Goal: Transaction & Acquisition: Purchase product/service

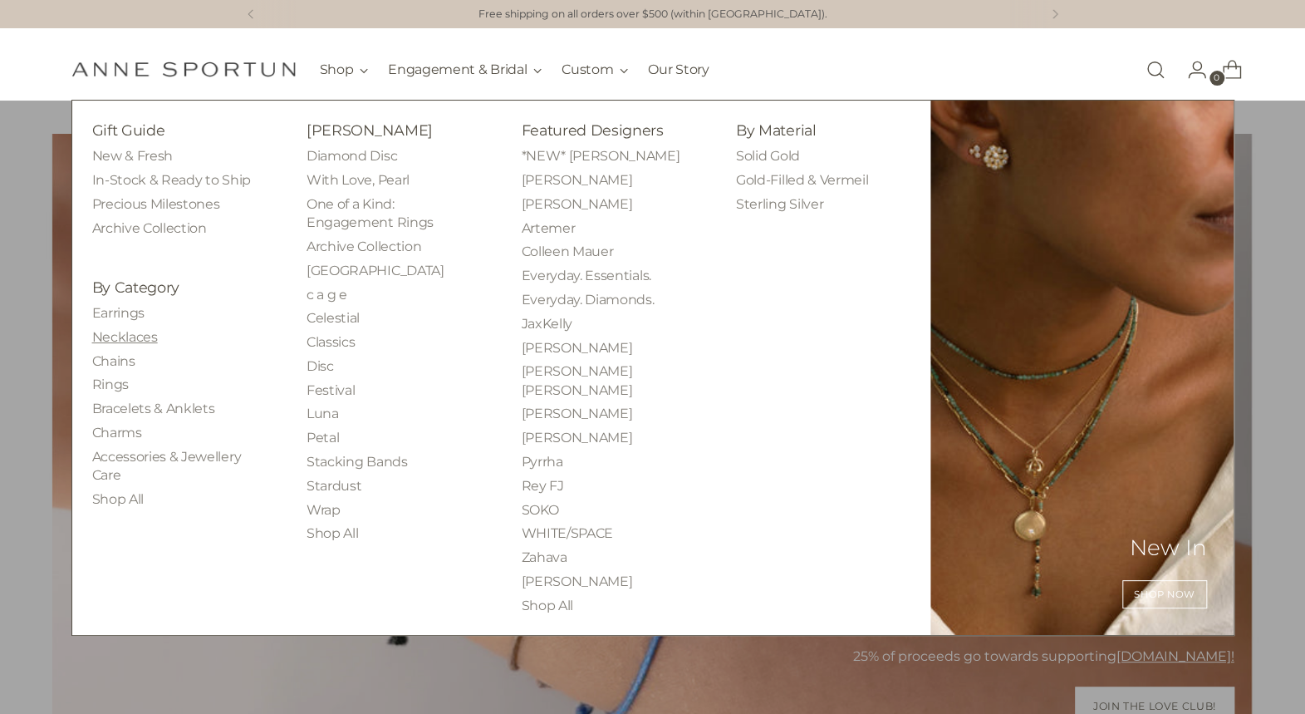
click at [116, 333] on link "Necklaces" at bounding box center [125, 337] width 66 height 16
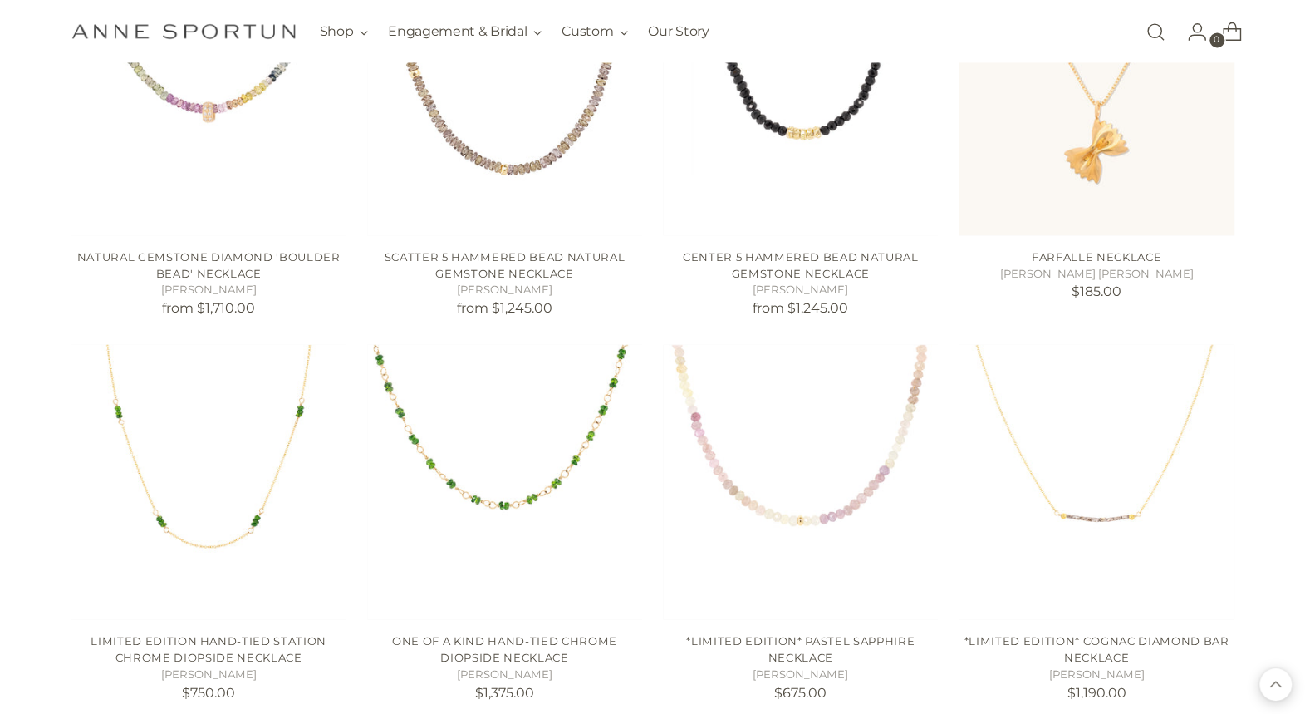
scroll to position [1578, 0]
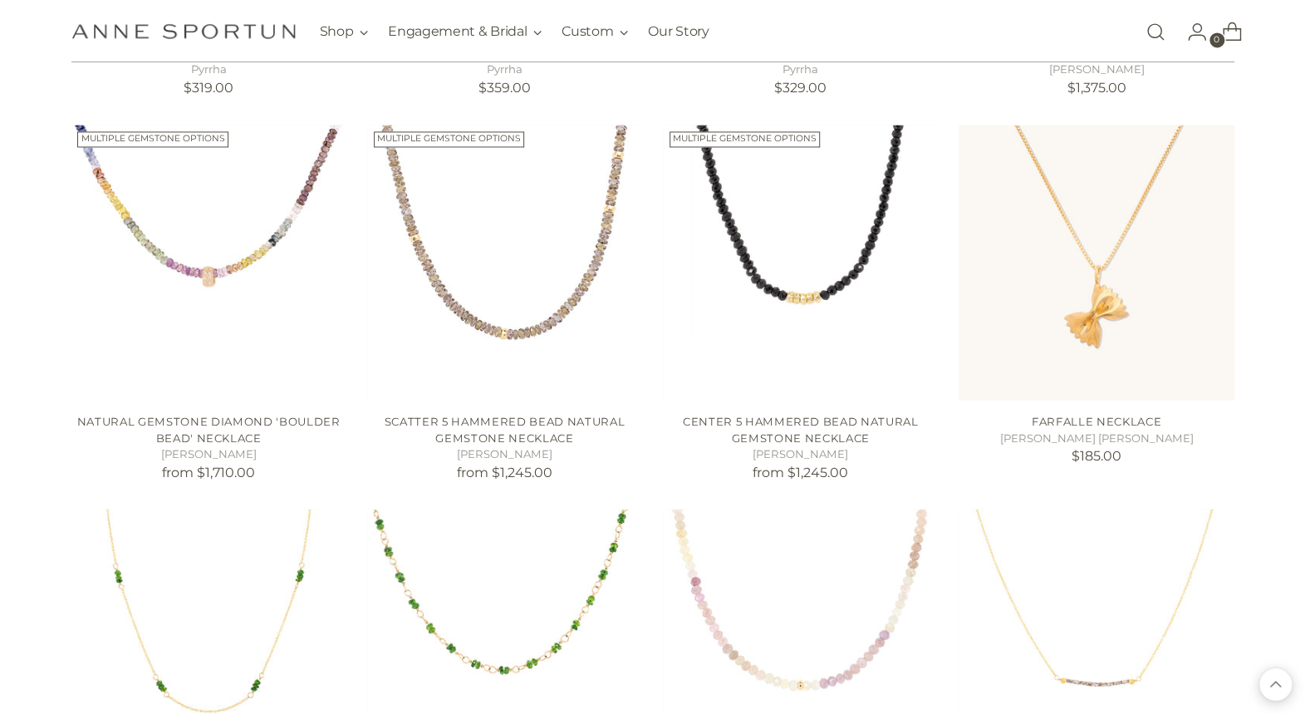
scroll to position [1412, 0]
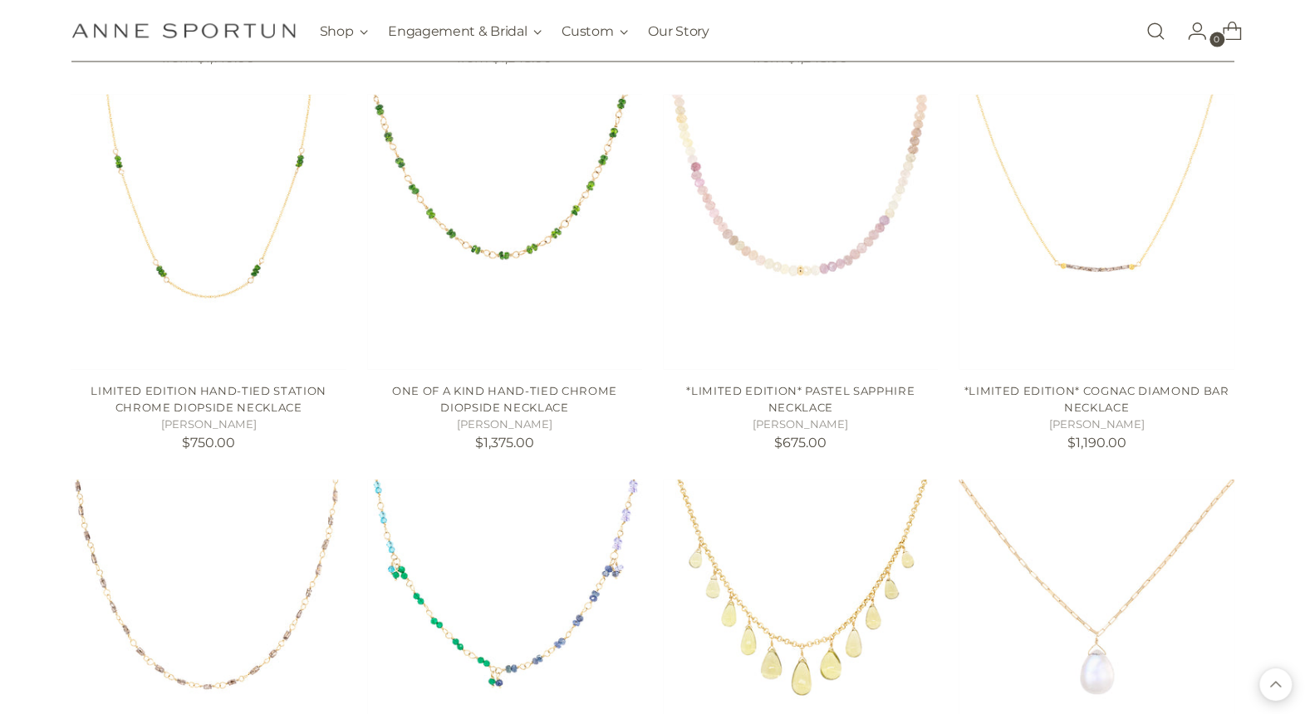
scroll to position [1828, 0]
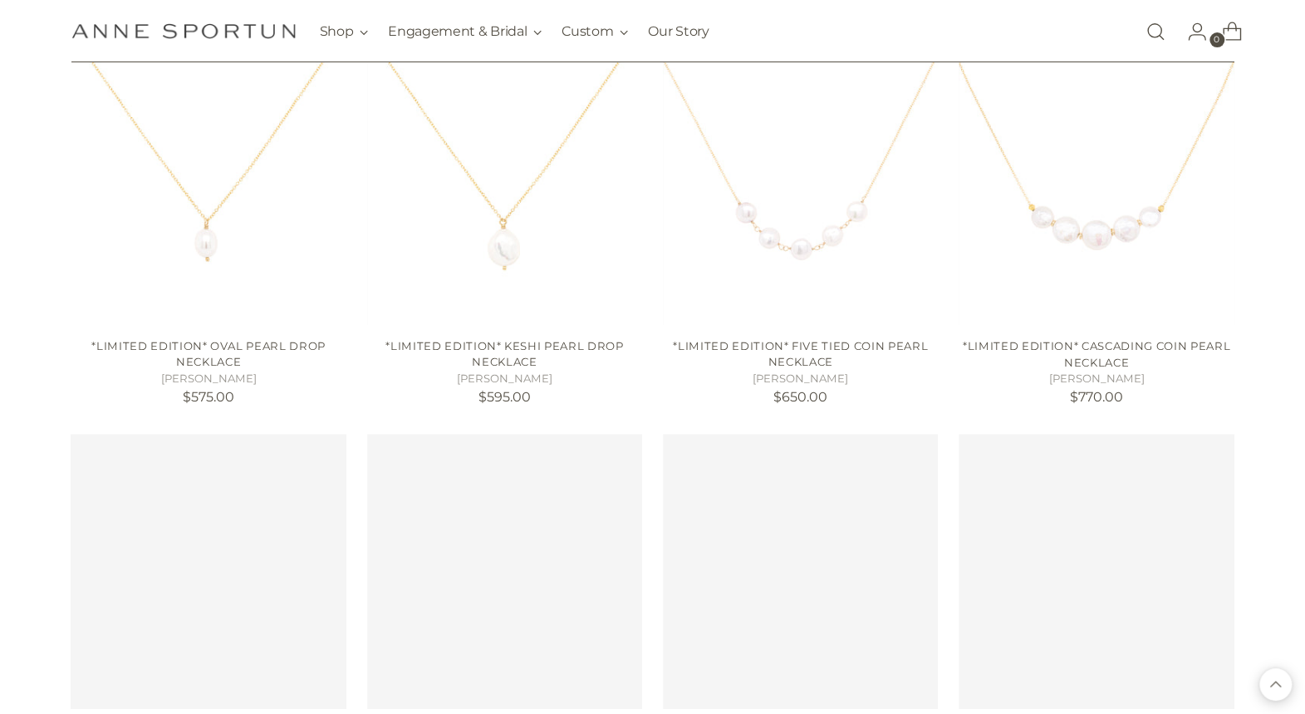
scroll to position [3821, 0]
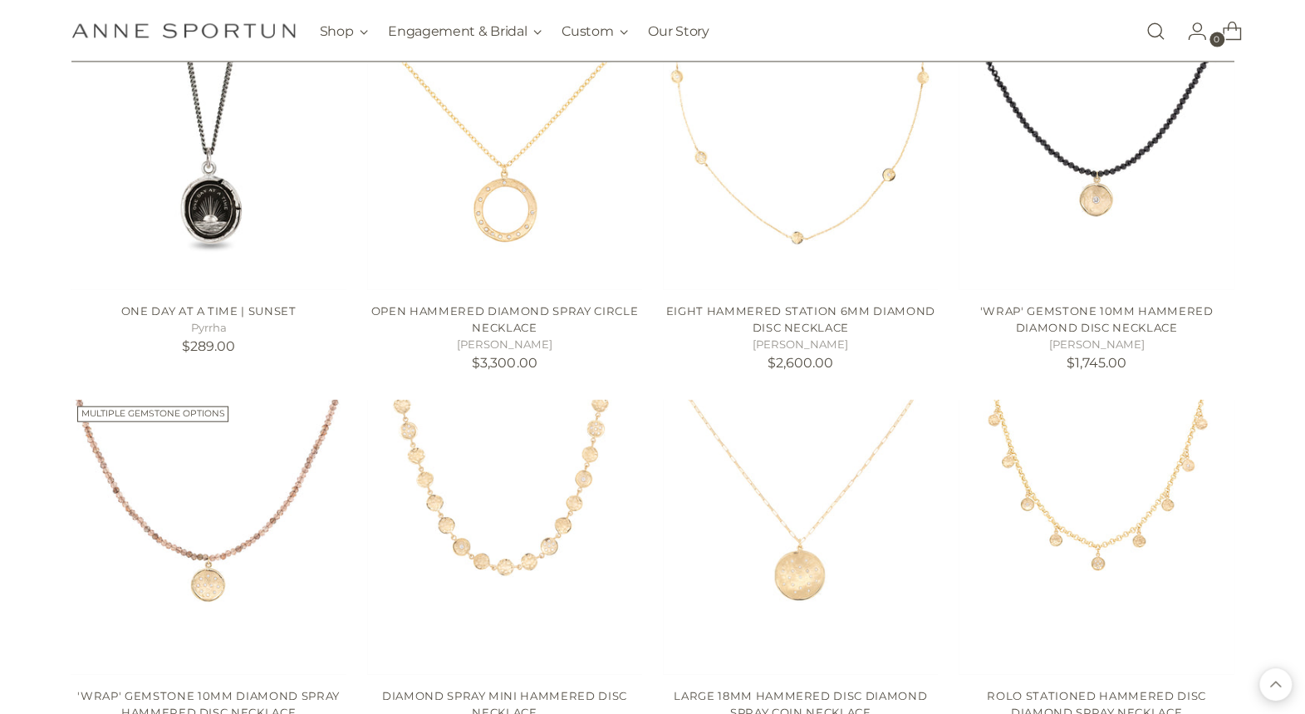
scroll to position [5732, 0]
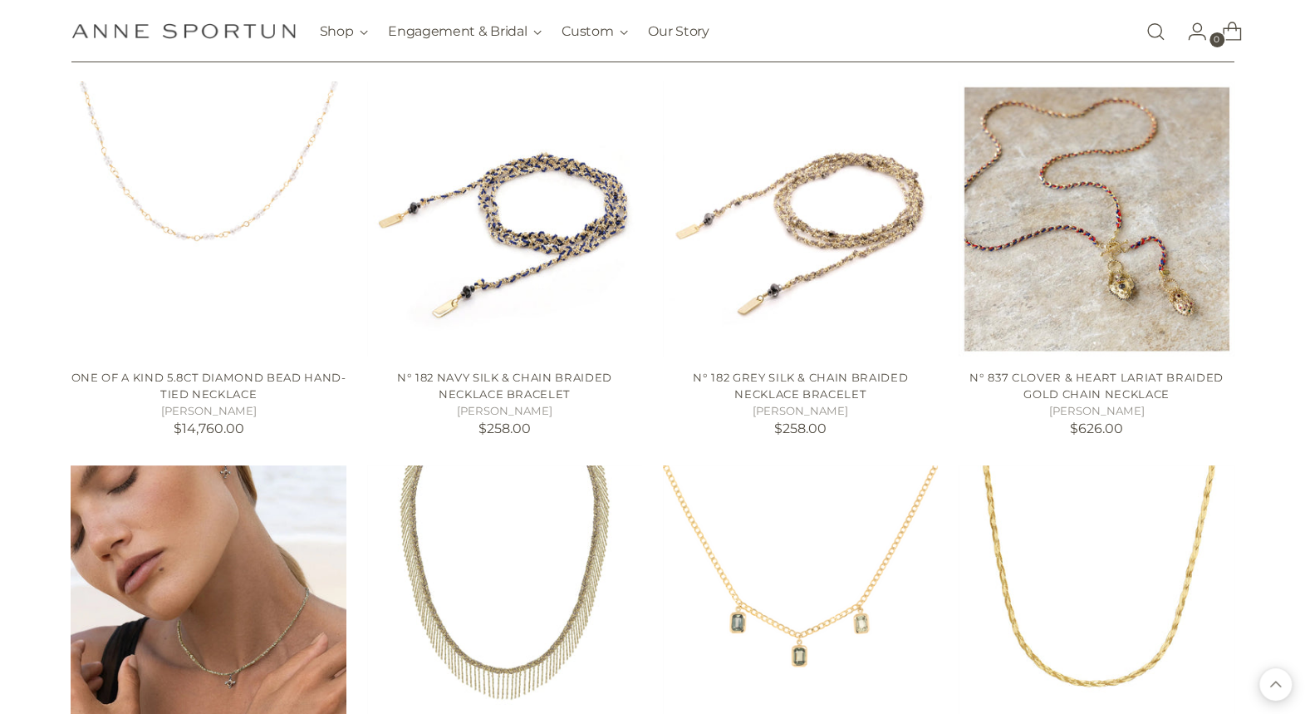
scroll to position [7228, 0]
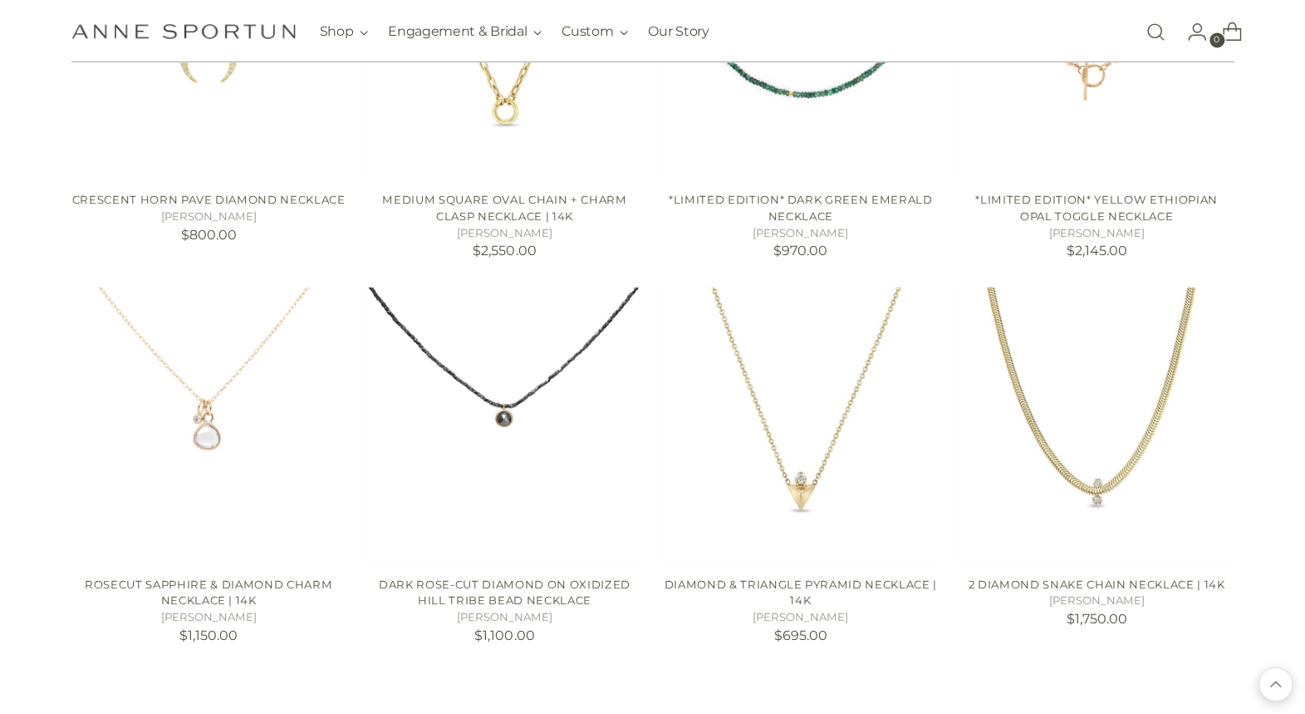
scroll to position [8972, 0]
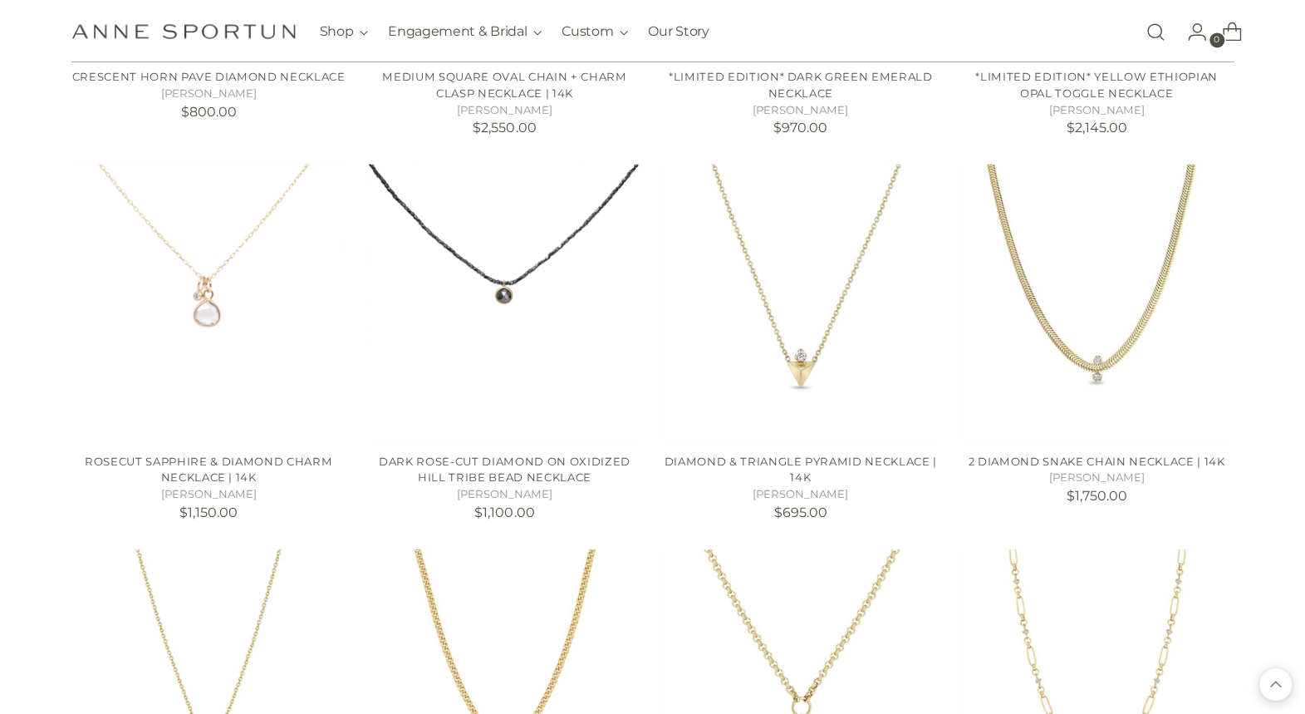
scroll to position [9471, 0]
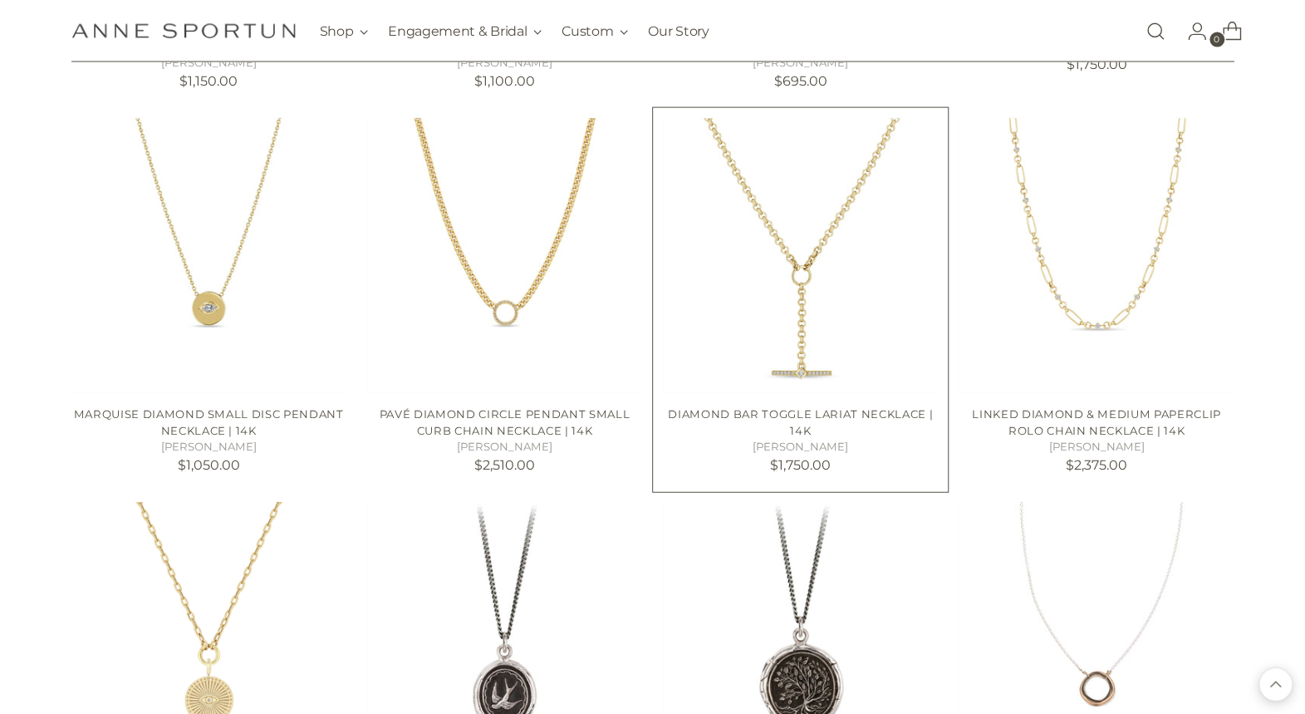
click at [0, 0] on img "Diamond Bar Toggle Lariat Necklace | 14k" at bounding box center [0, 0] width 0 height 0
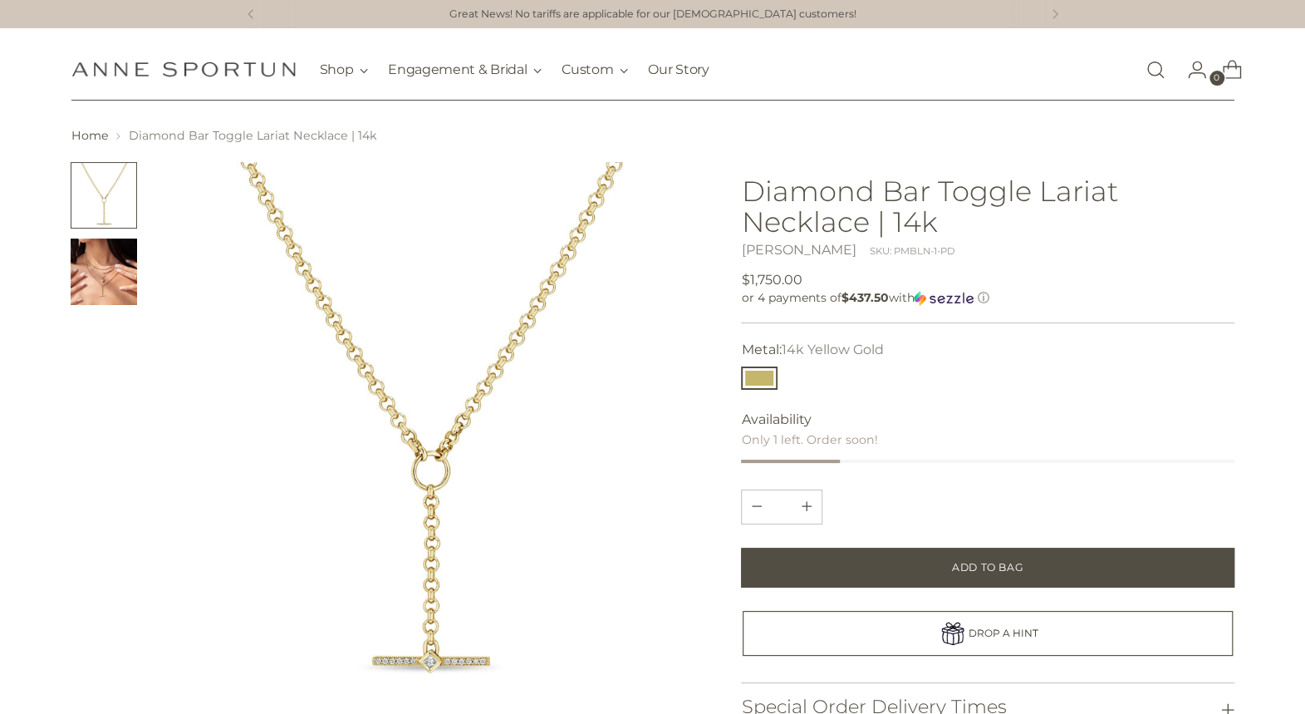
click at [80, 259] on img "Change image to image 2" at bounding box center [104, 271] width 66 height 66
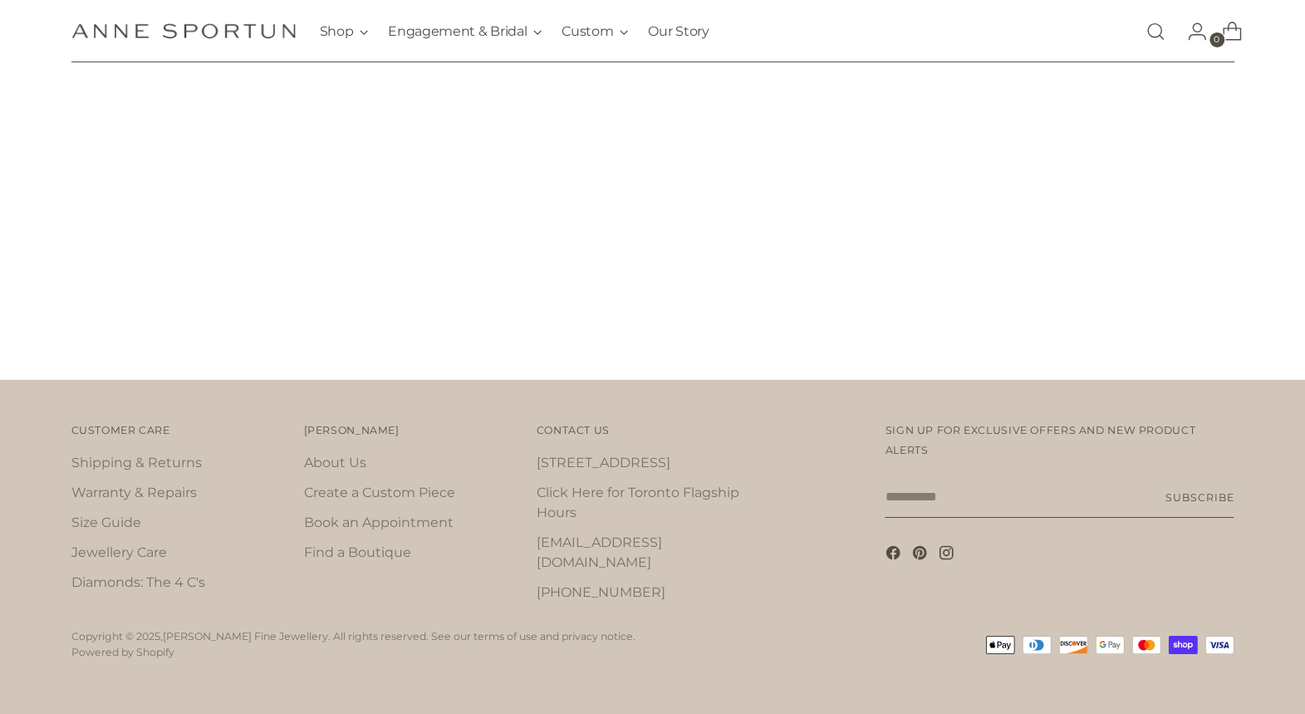
scroll to position [9471, 0]
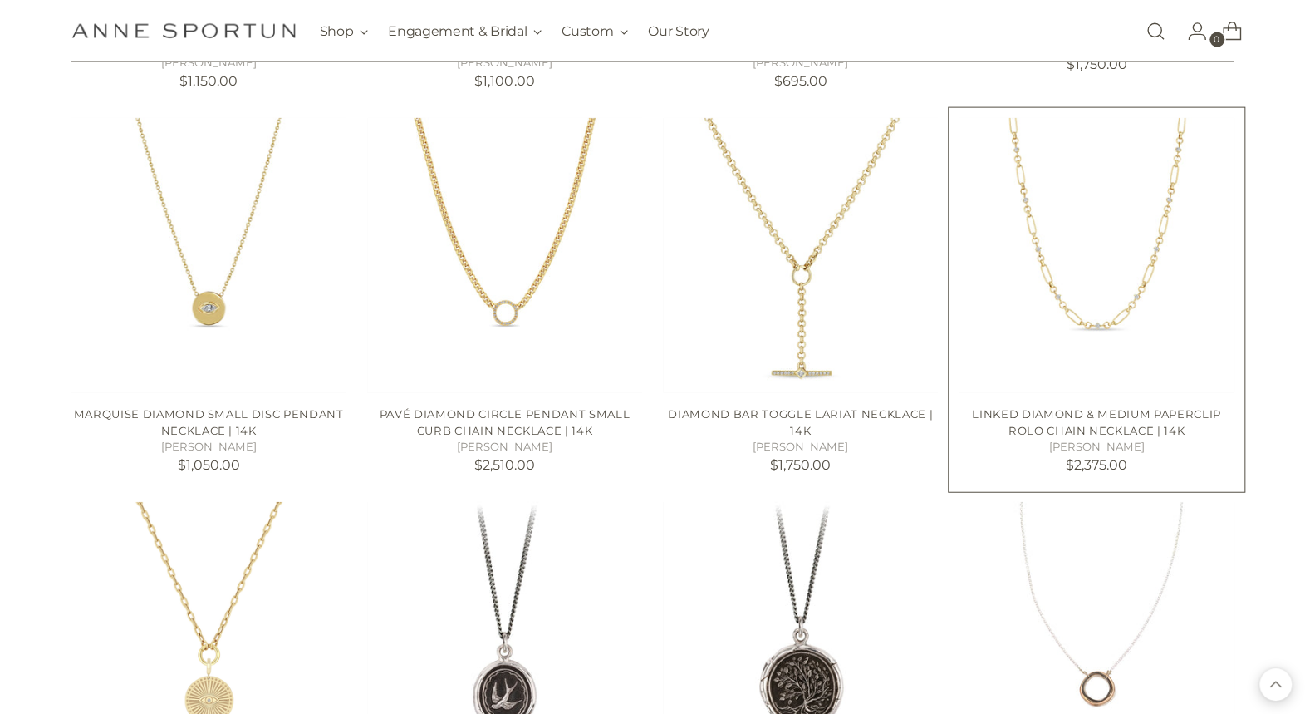
click at [0, 0] on img "Linked Diamond & Medium Paperclip Rolo Chain Necklace | 14k" at bounding box center [0, 0] width 0 height 0
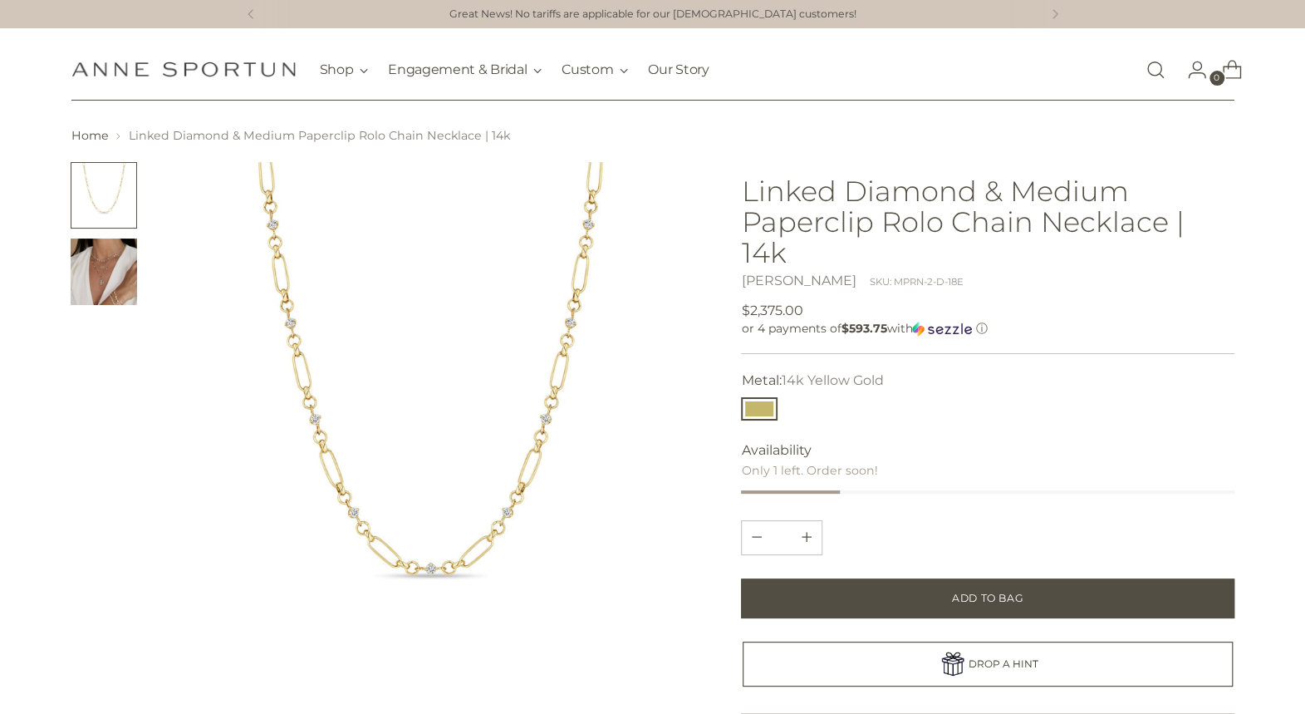
click at [110, 283] on img "Change image to image 2" at bounding box center [104, 271] width 66 height 66
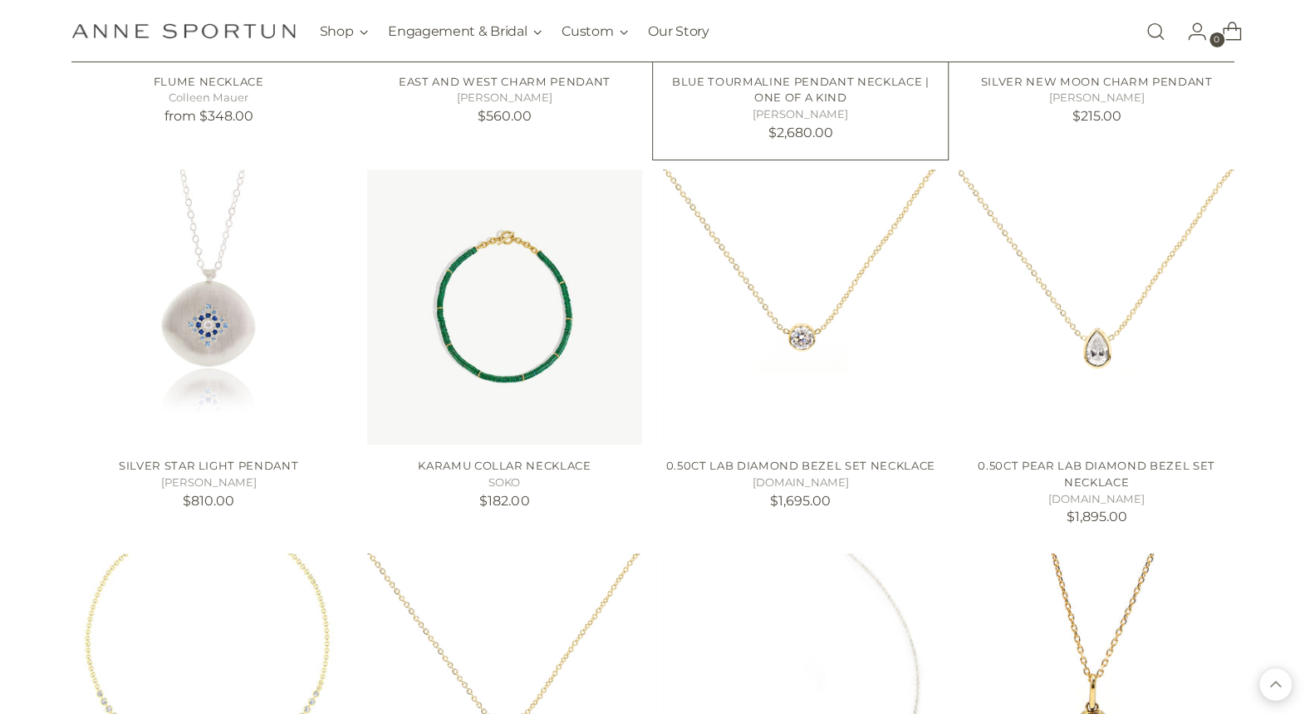
scroll to position [10634, 0]
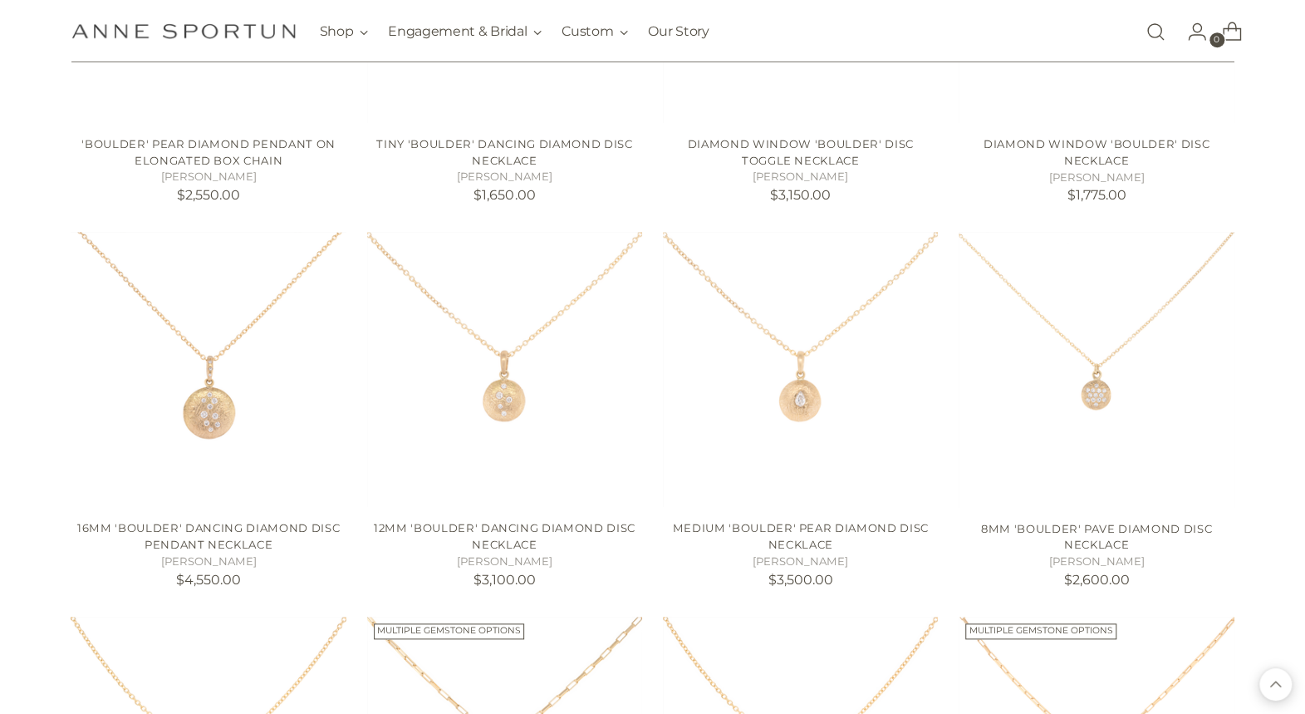
scroll to position [11963, 0]
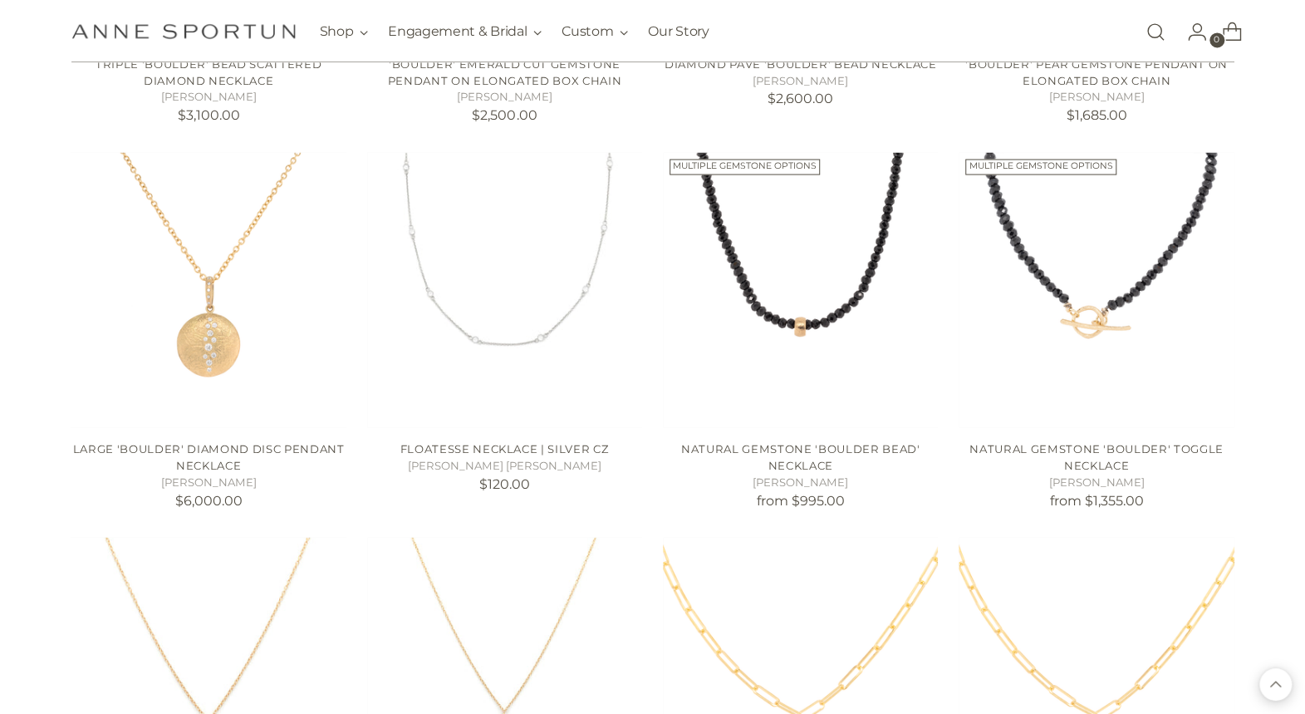
scroll to position [12960, 0]
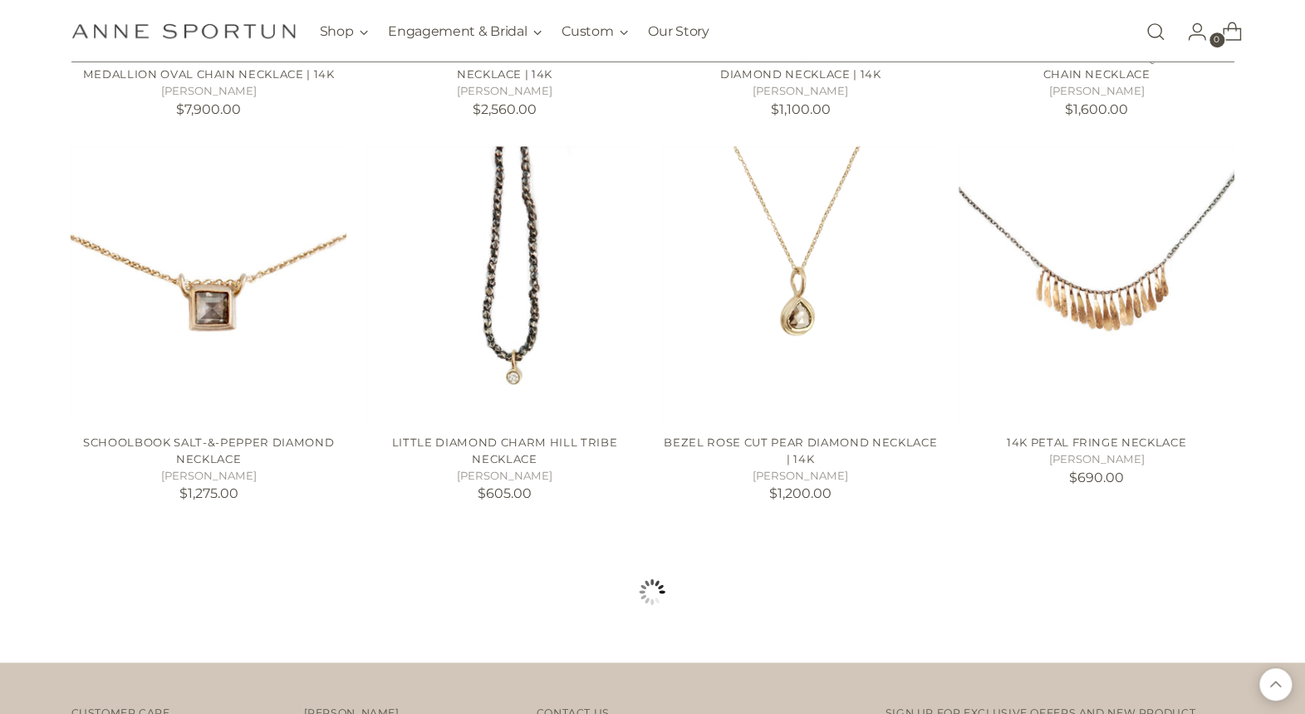
scroll to position [15203, 0]
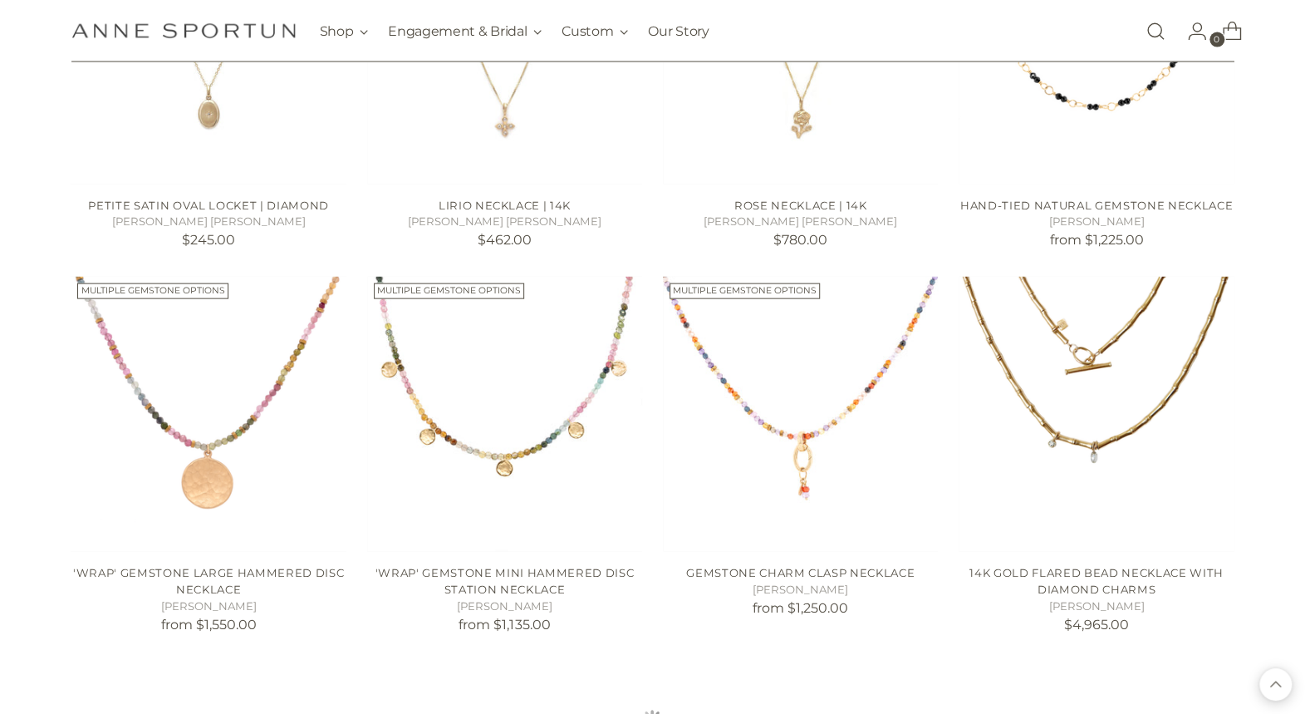
scroll to position [16615, 0]
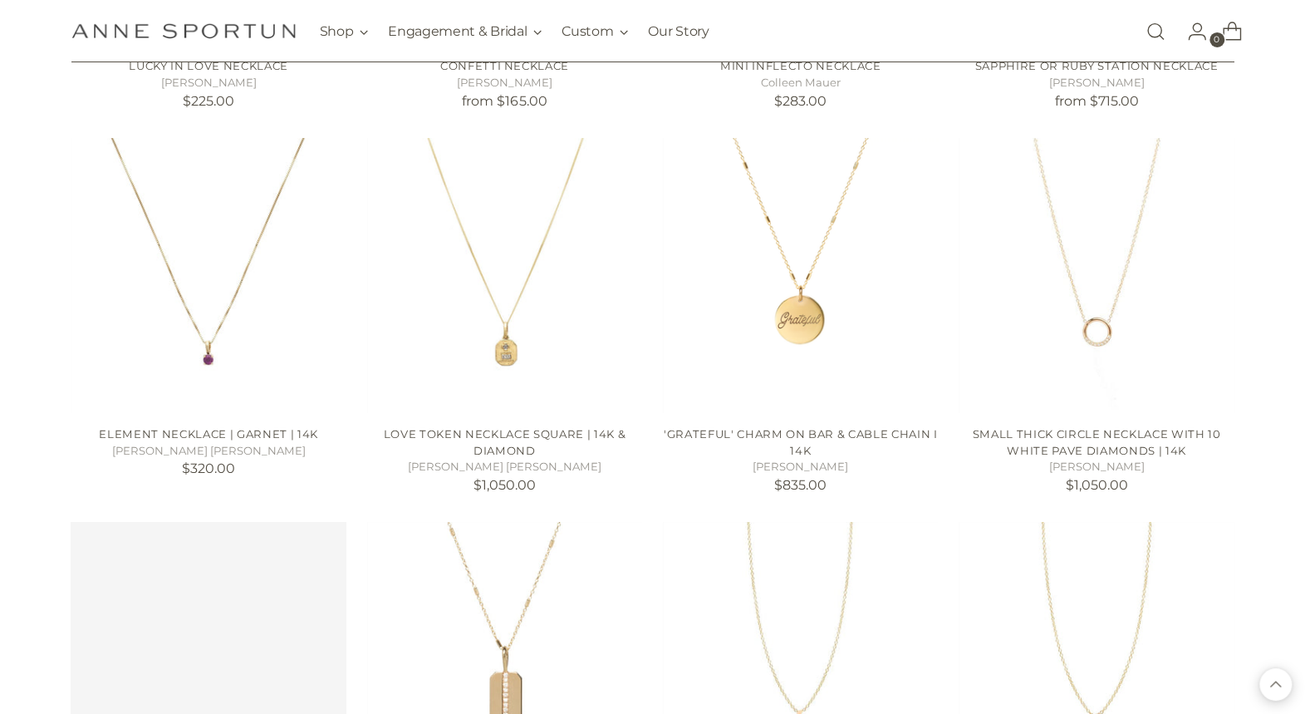
scroll to position [18194, 0]
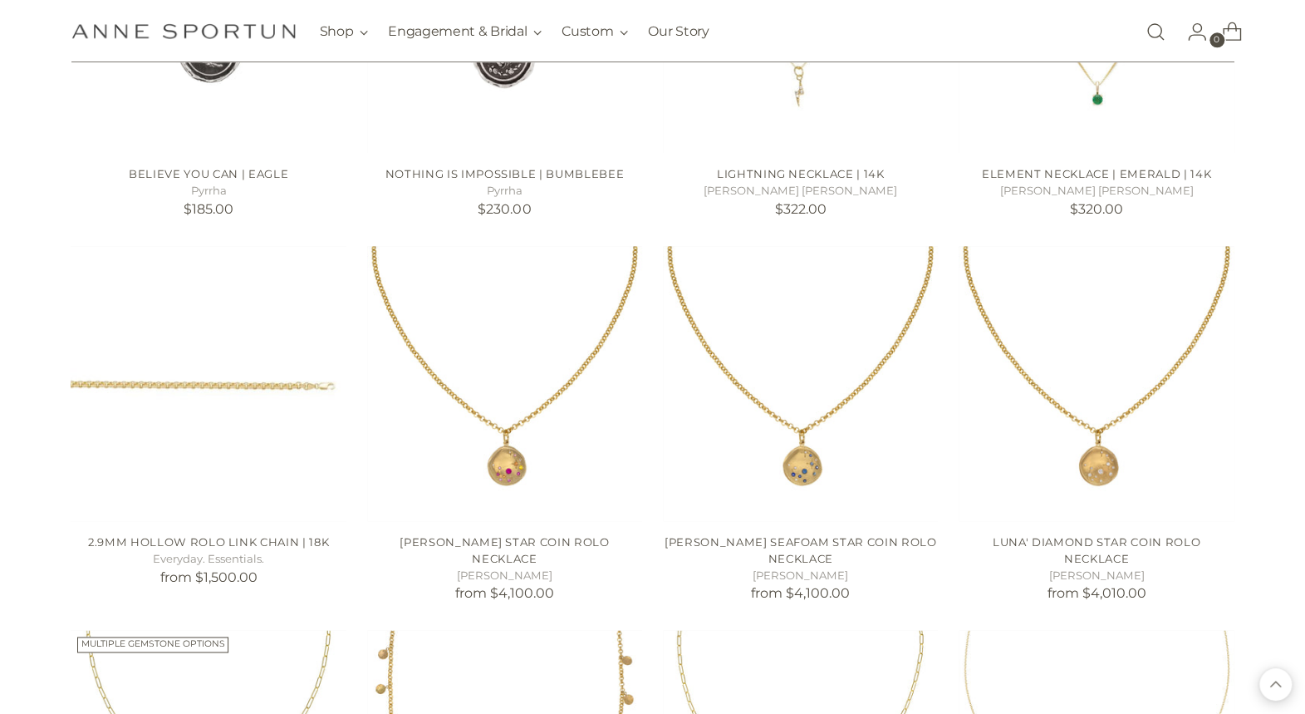
scroll to position [19274, 0]
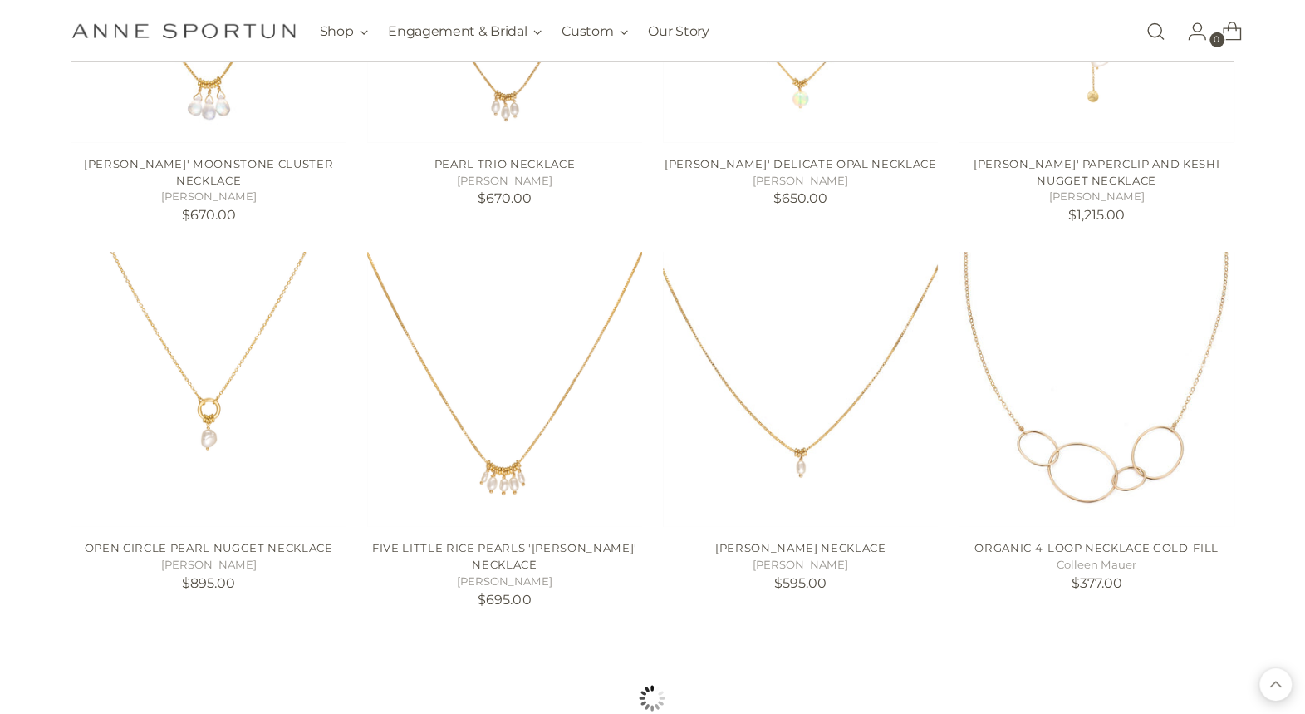
scroll to position [21267, 0]
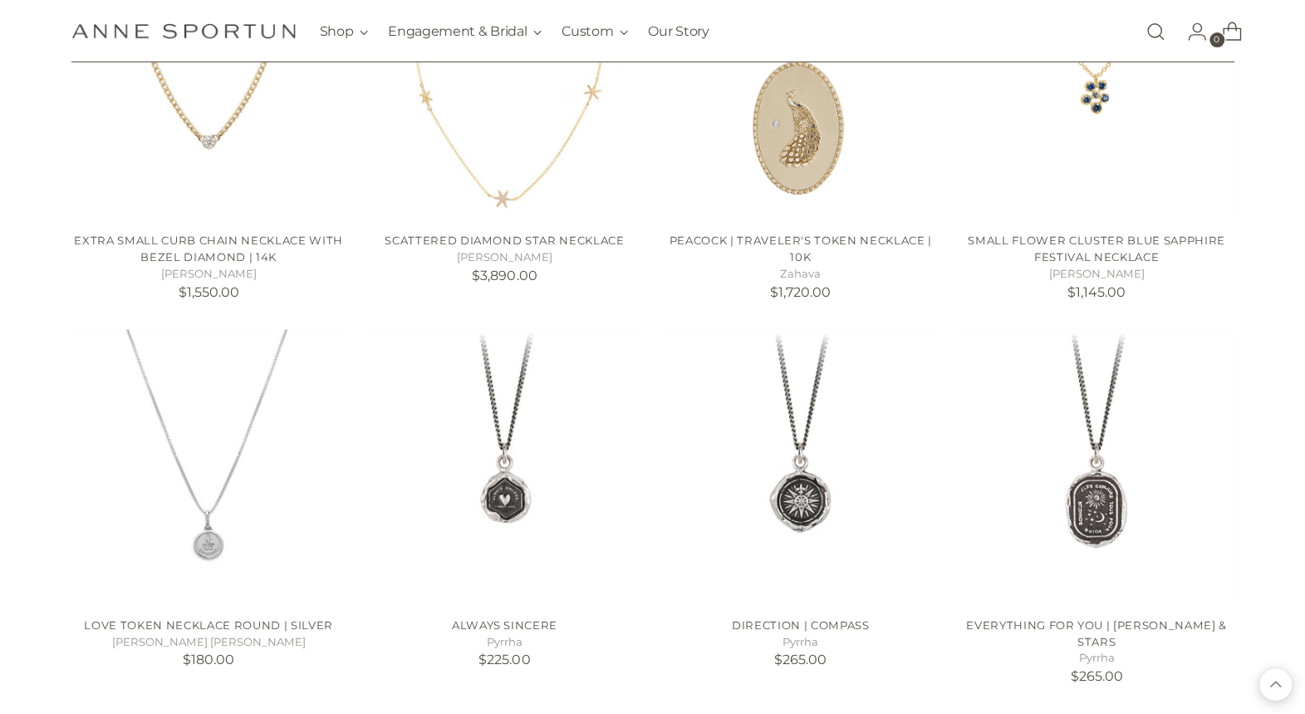
scroll to position [22430, 0]
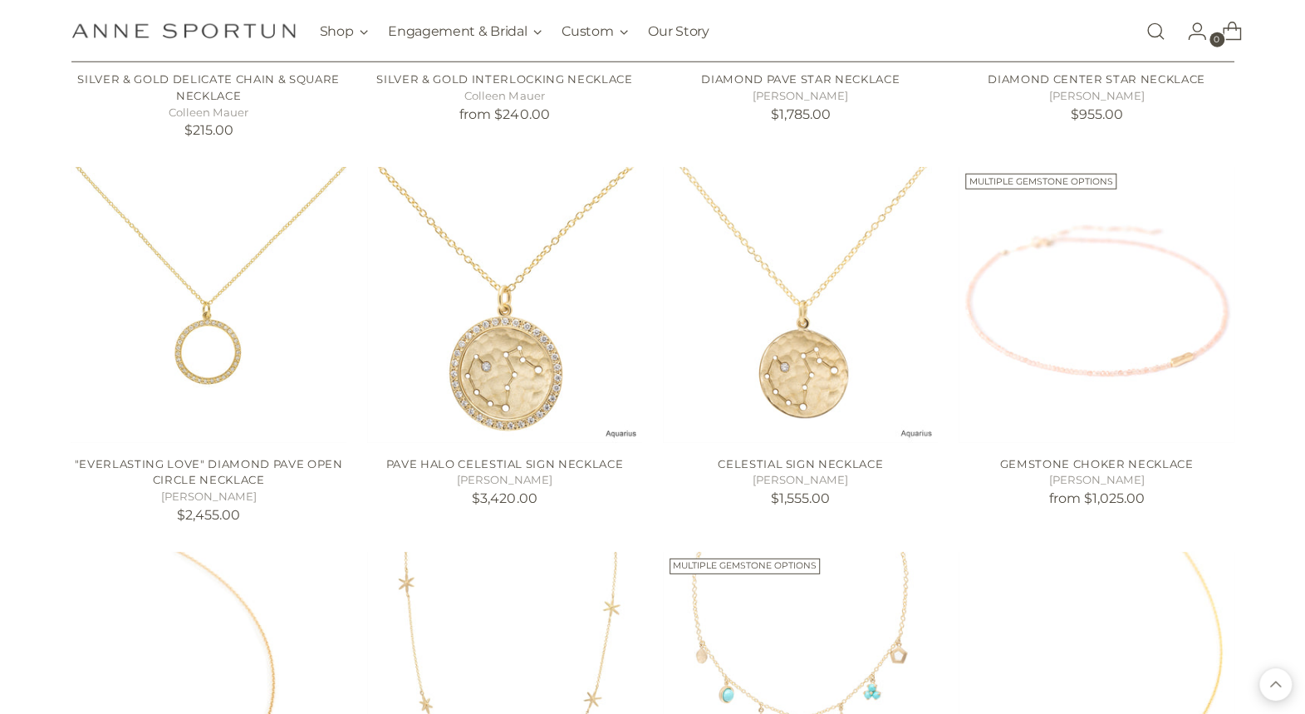
scroll to position [24424, 0]
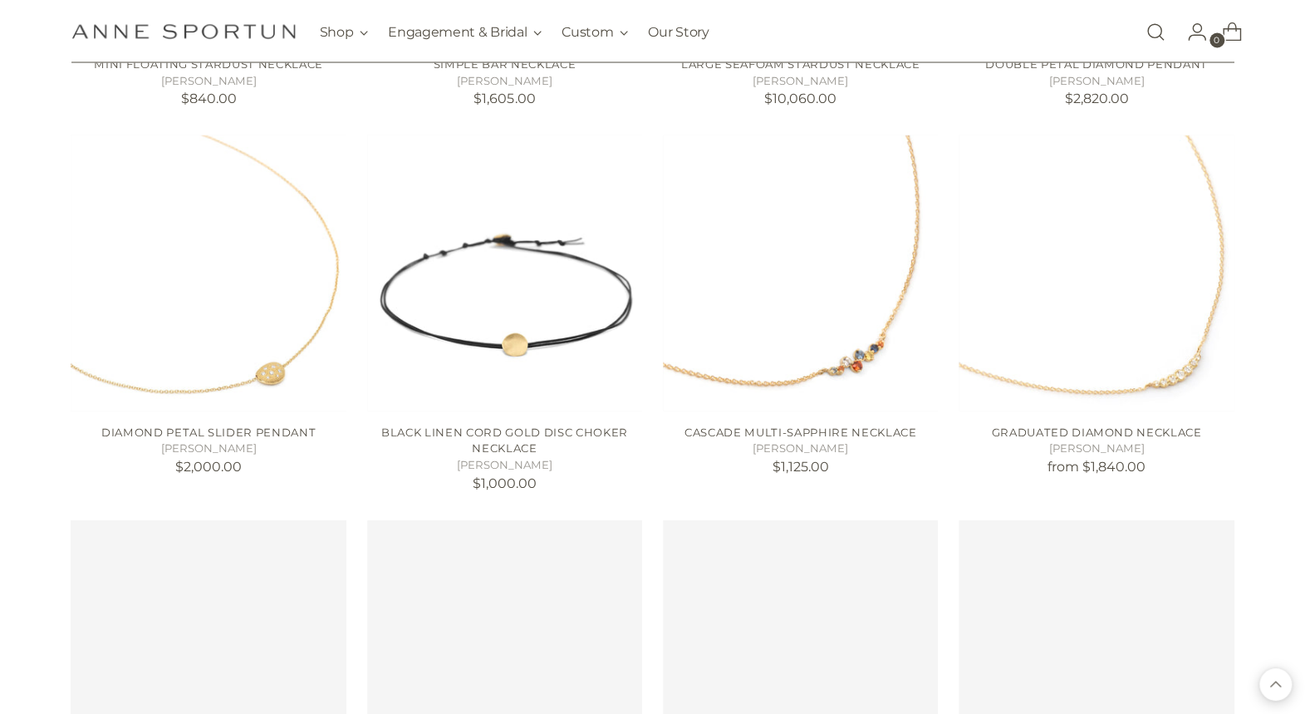
scroll to position [27332, 0]
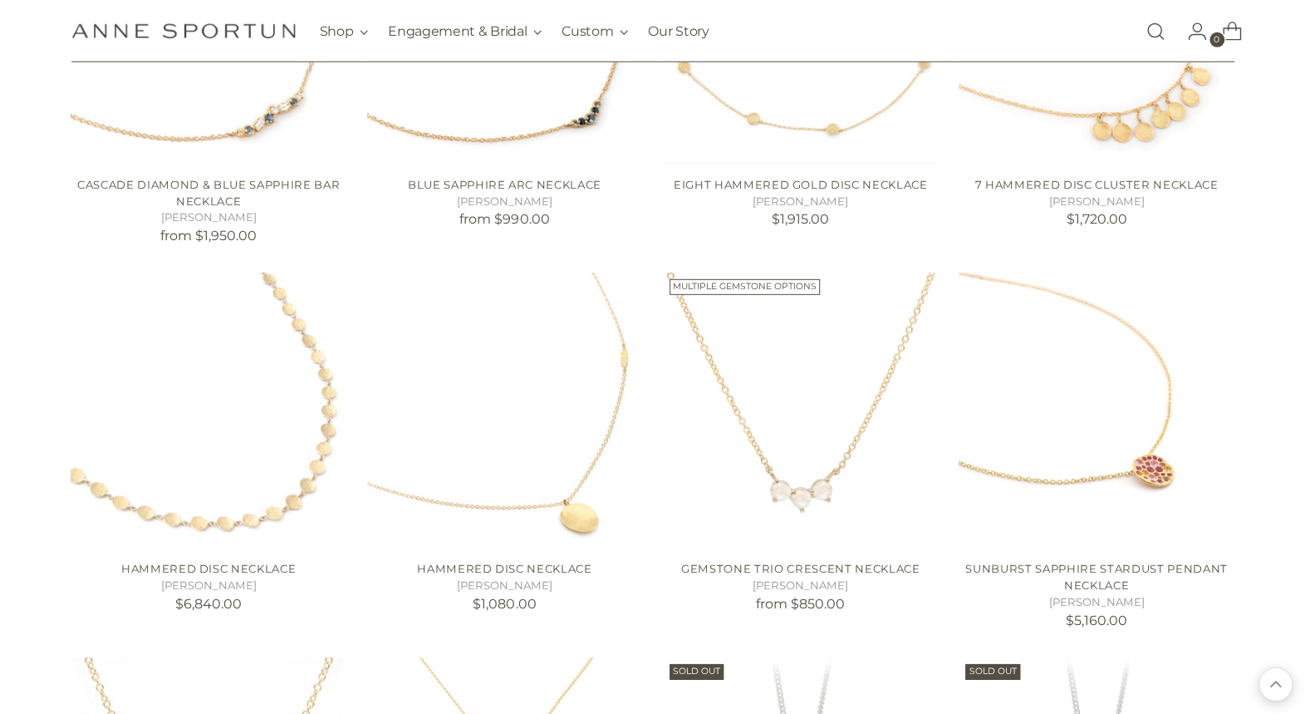
scroll to position [28412, 0]
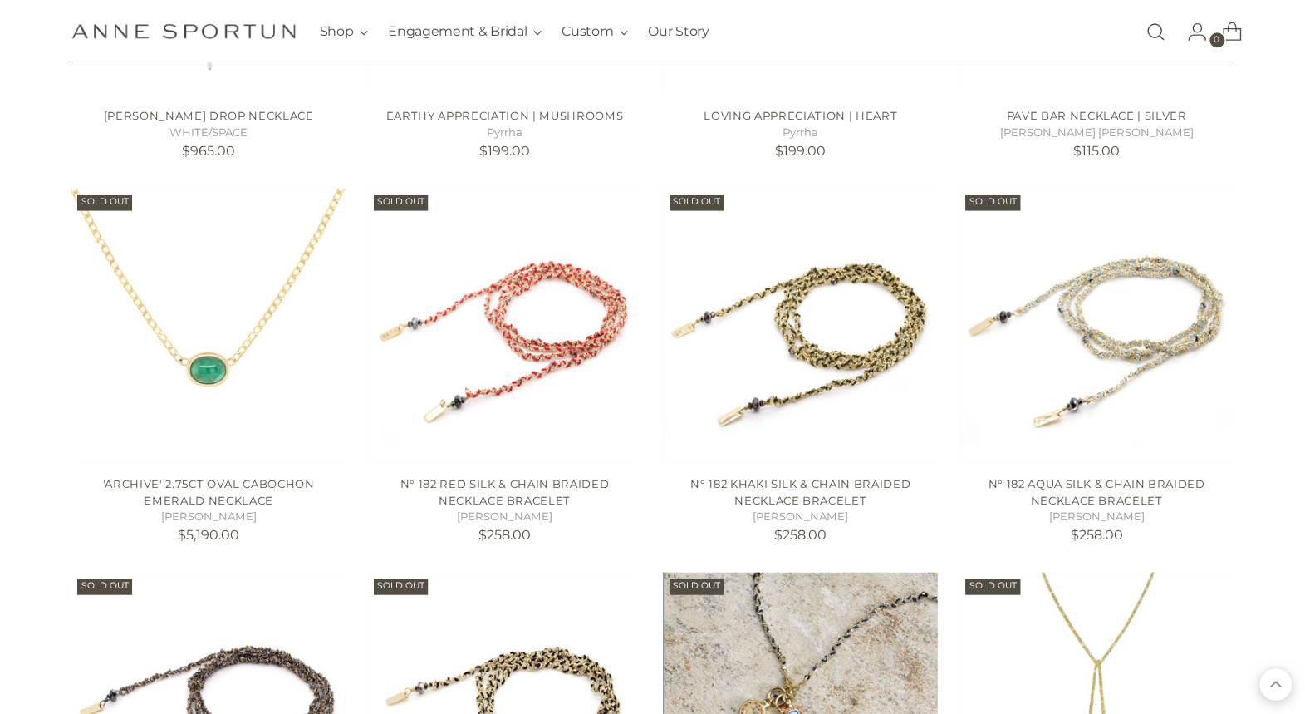
scroll to position [30572, 0]
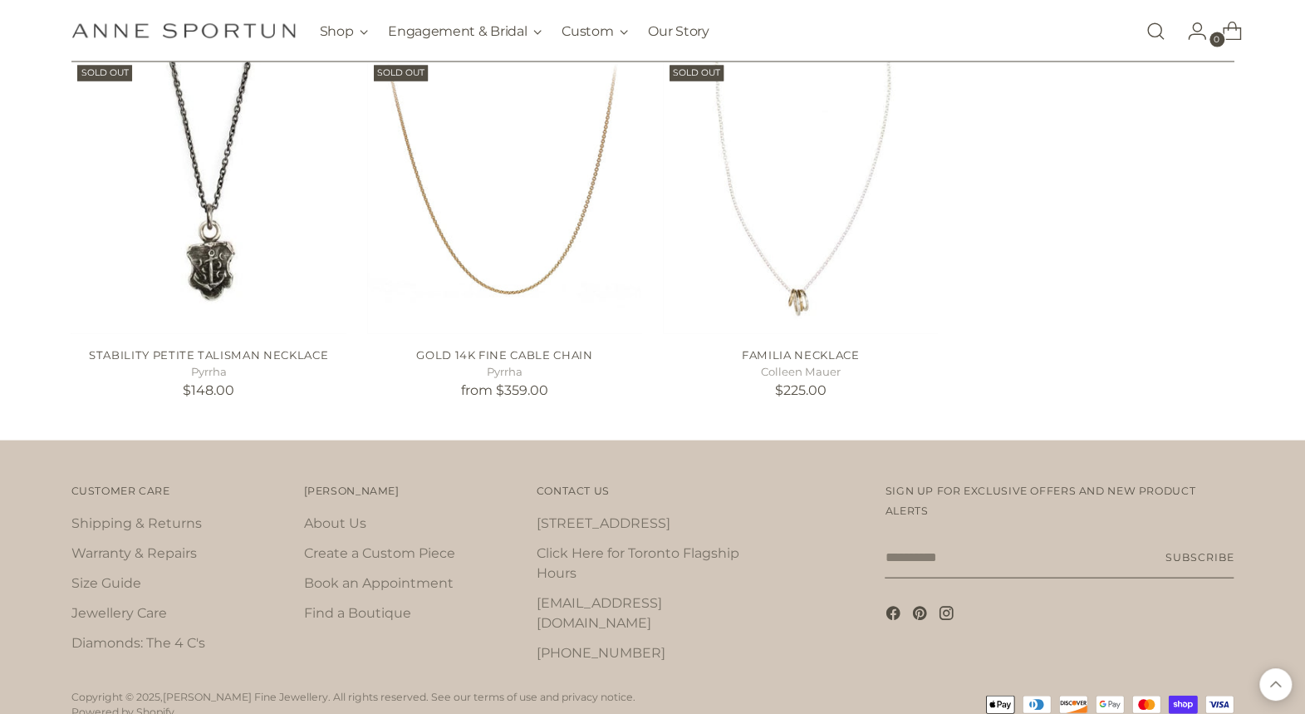
scroll to position [34657, 0]
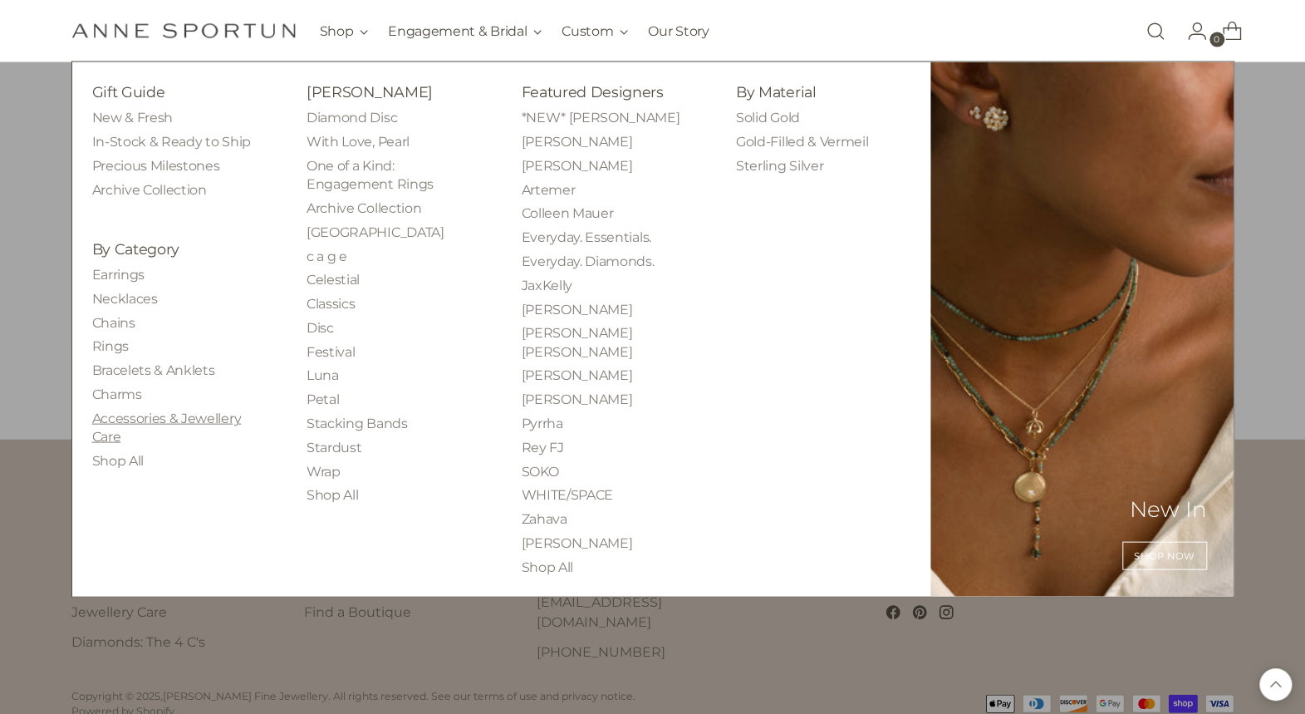
click at [164, 418] on link "Accessories & Jewellery Care" at bounding box center [167, 427] width 150 height 34
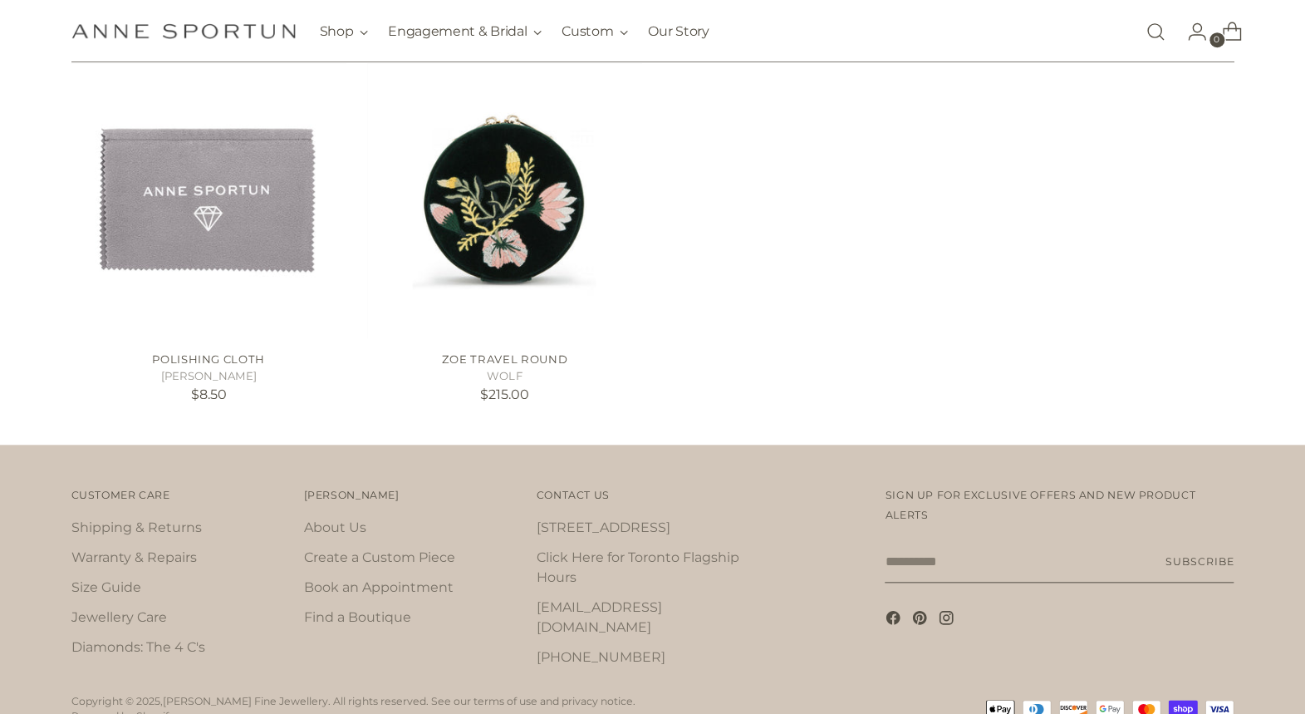
scroll to position [758, 0]
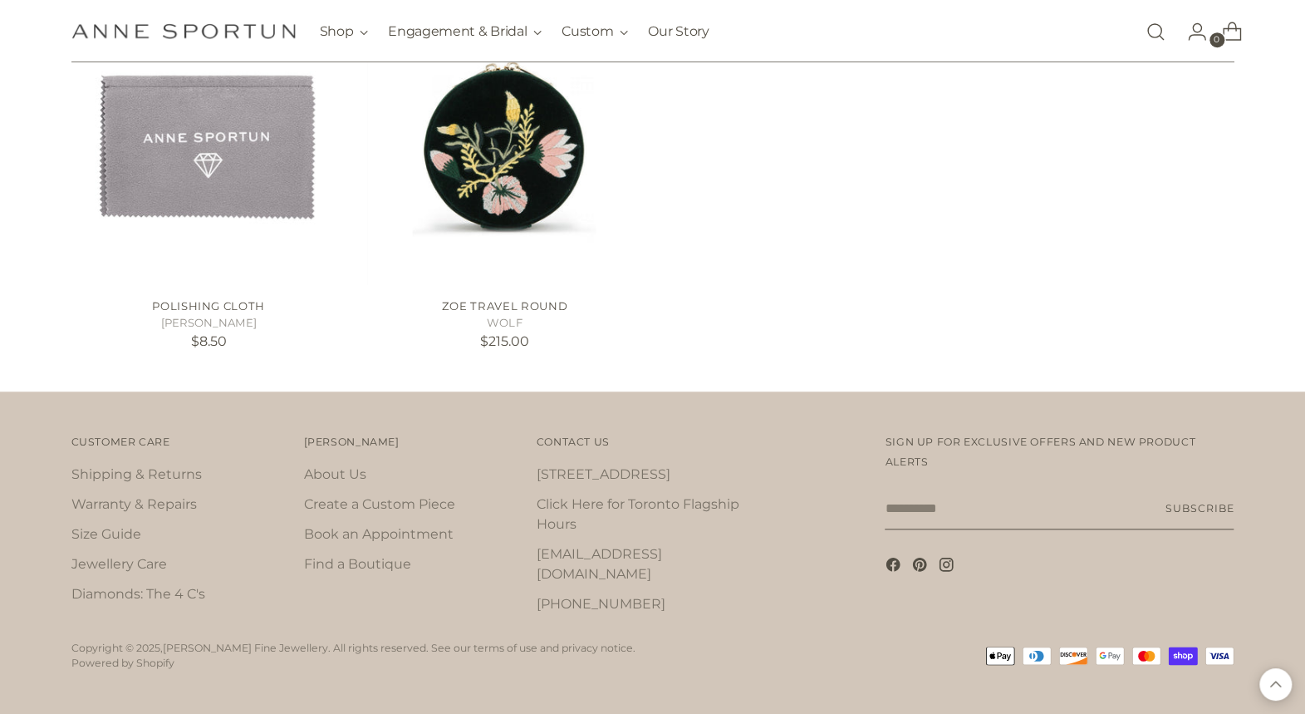
click at [1154, 34] on link "Open search modal" at bounding box center [1155, 31] width 33 height 33
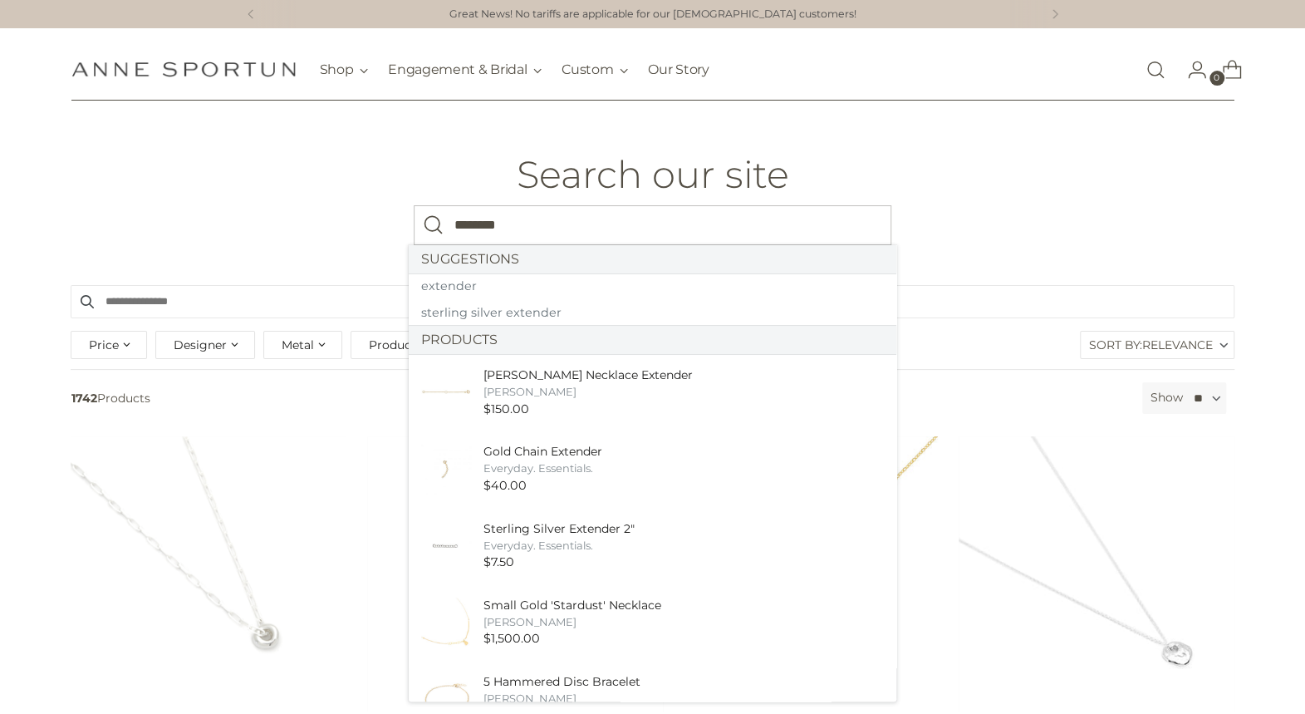
type input "********"
click at [414, 205] on button "Search" at bounding box center [434, 225] width 40 height 40
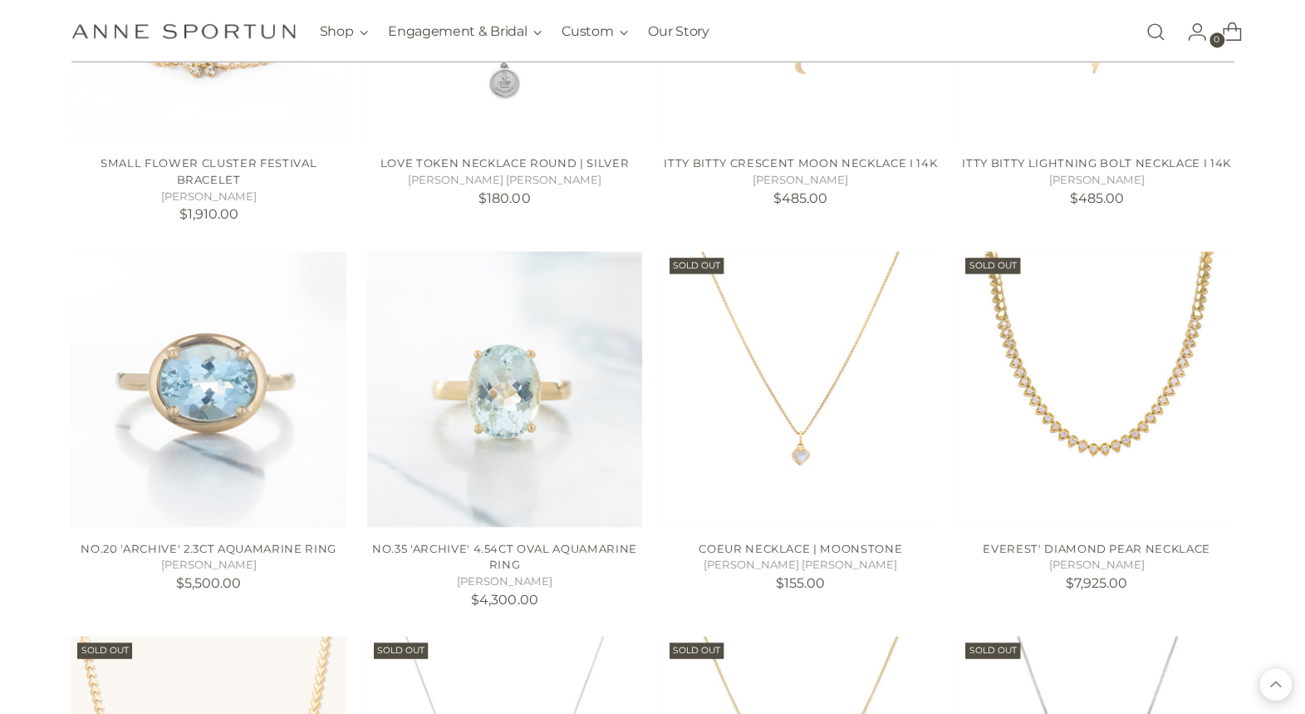
scroll to position [1329, 0]
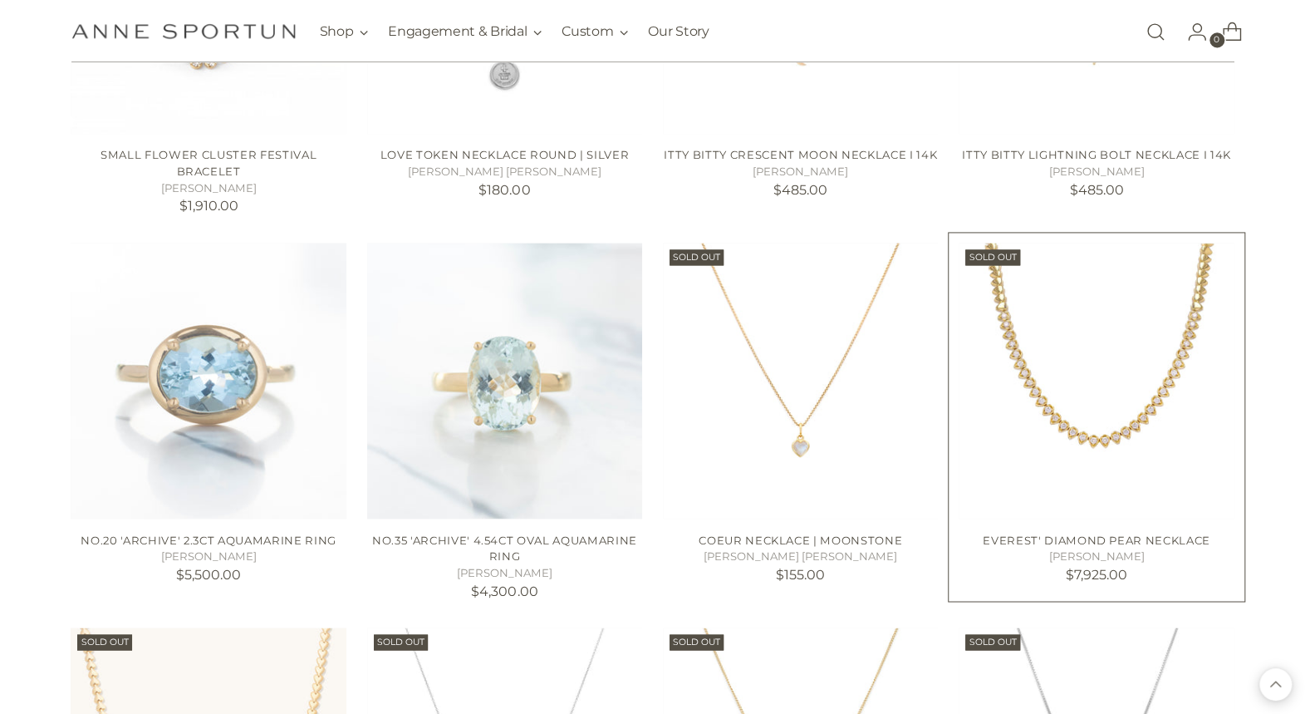
click at [0, 0] on img "EVEREST' DIAMOND PEAR NECKLACE" at bounding box center [0, 0] width 0 height 0
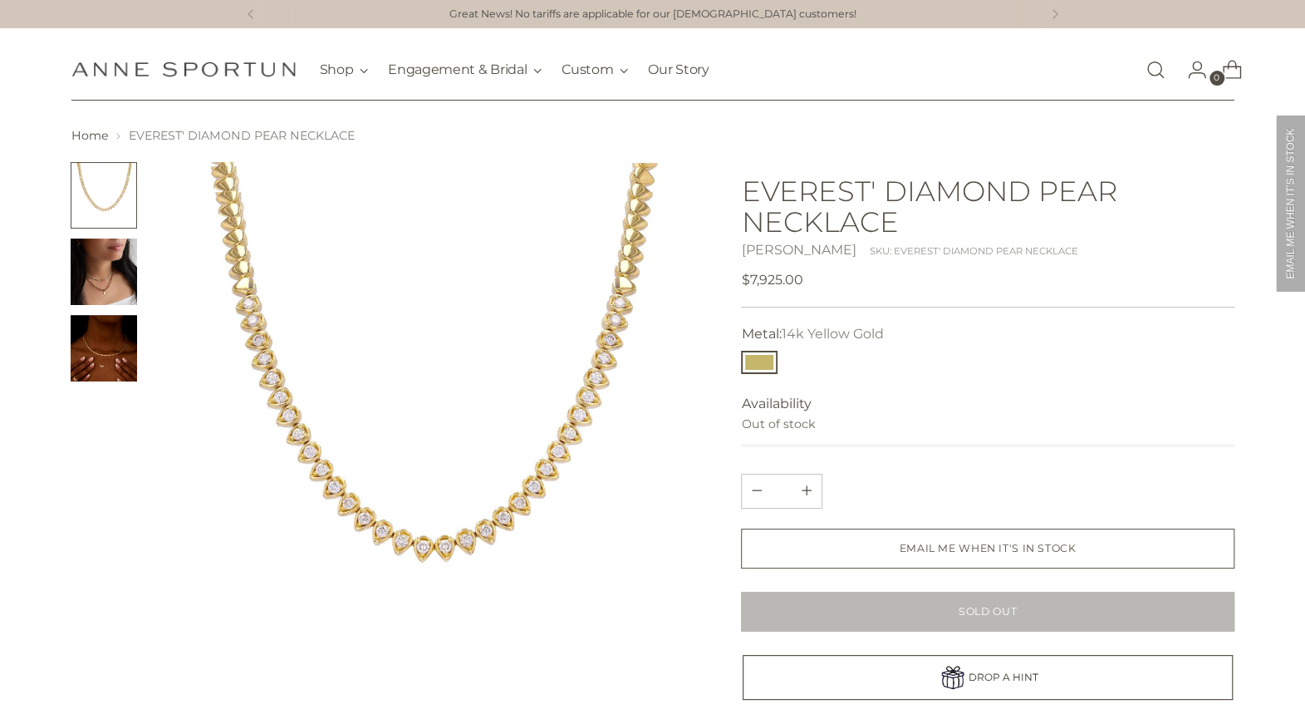
click at [110, 283] on img "Change image to image 2" at bounding box center [104, 271] width 66 height 66
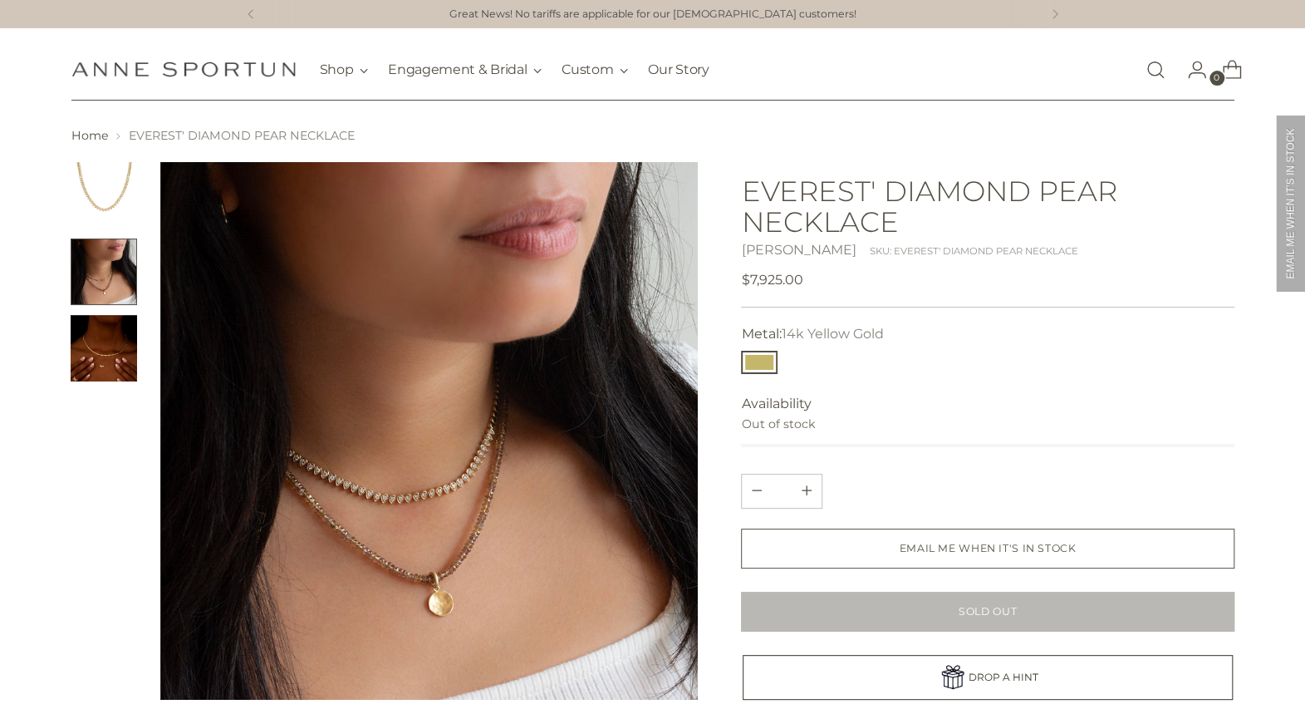
click at [98, 361] on img "Change image to image 3" at bounding box center [104, 348] width 66 height 66
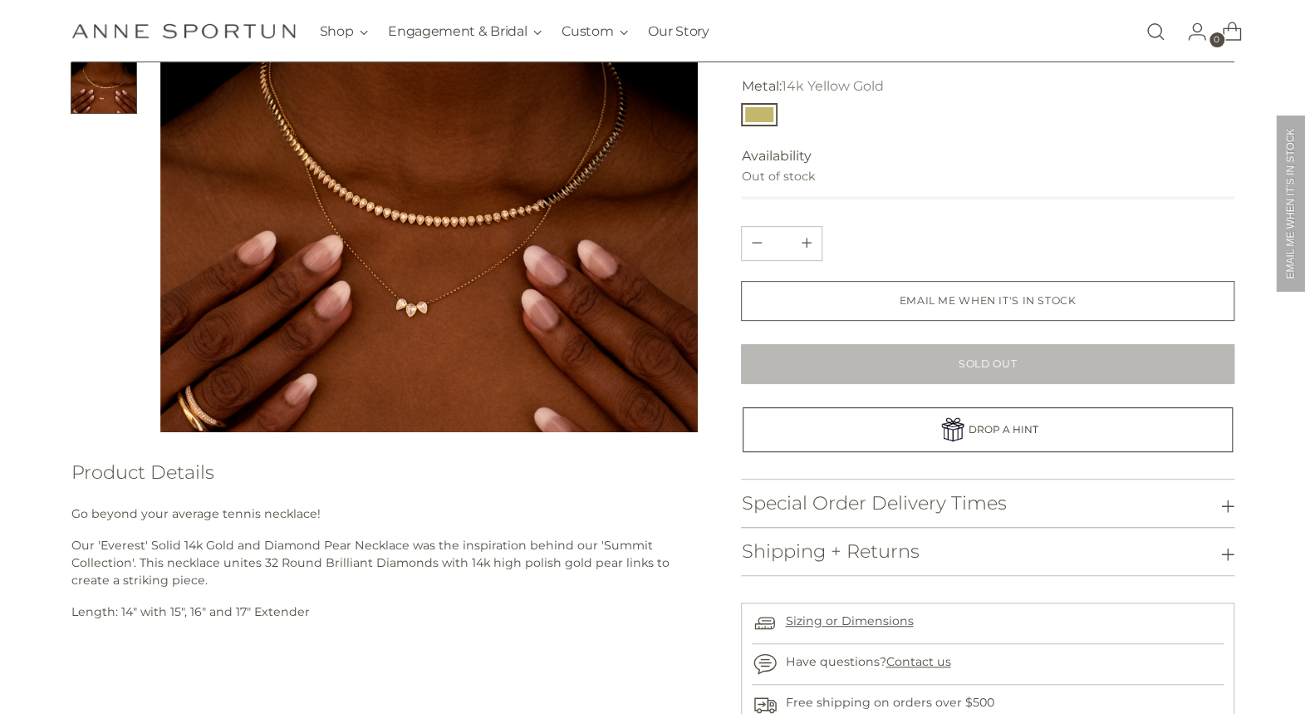
scroll to position [415, 0]
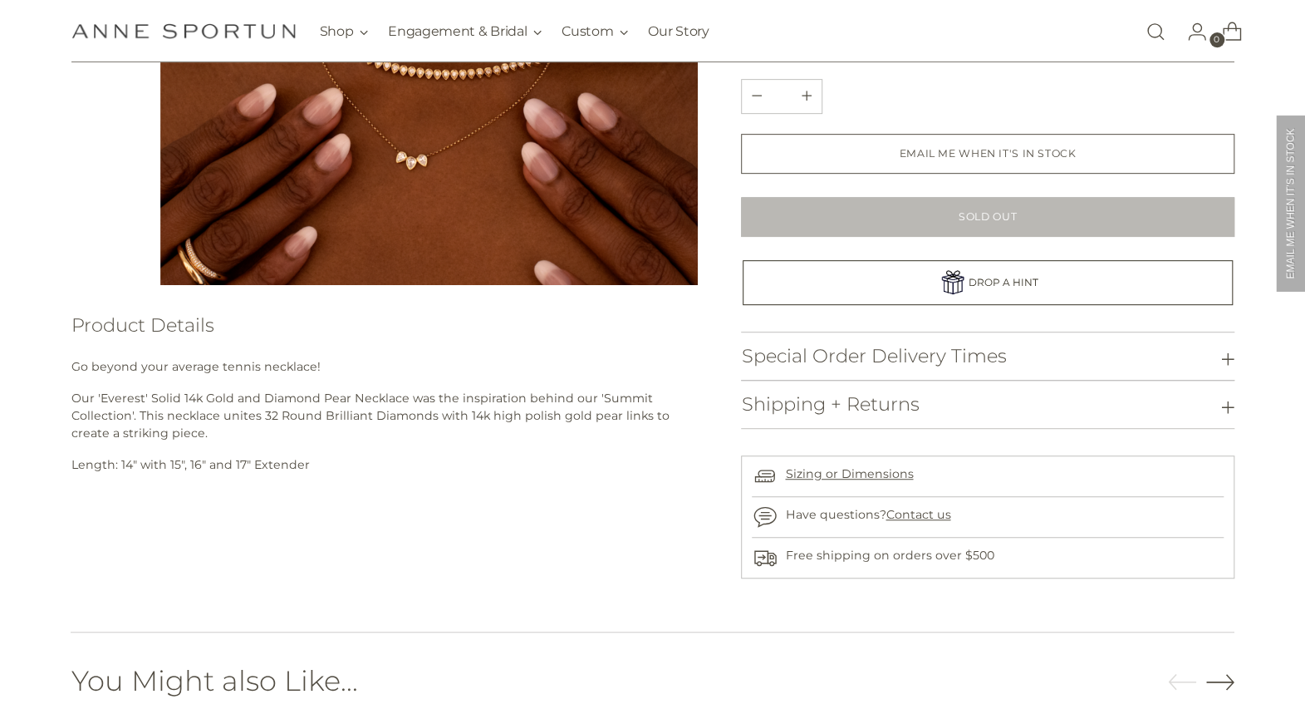
click at [243, 465] on p "Length: 14" with 15", 16" and 17" Extender" at bounding box center [384, 464] width 627 height 17
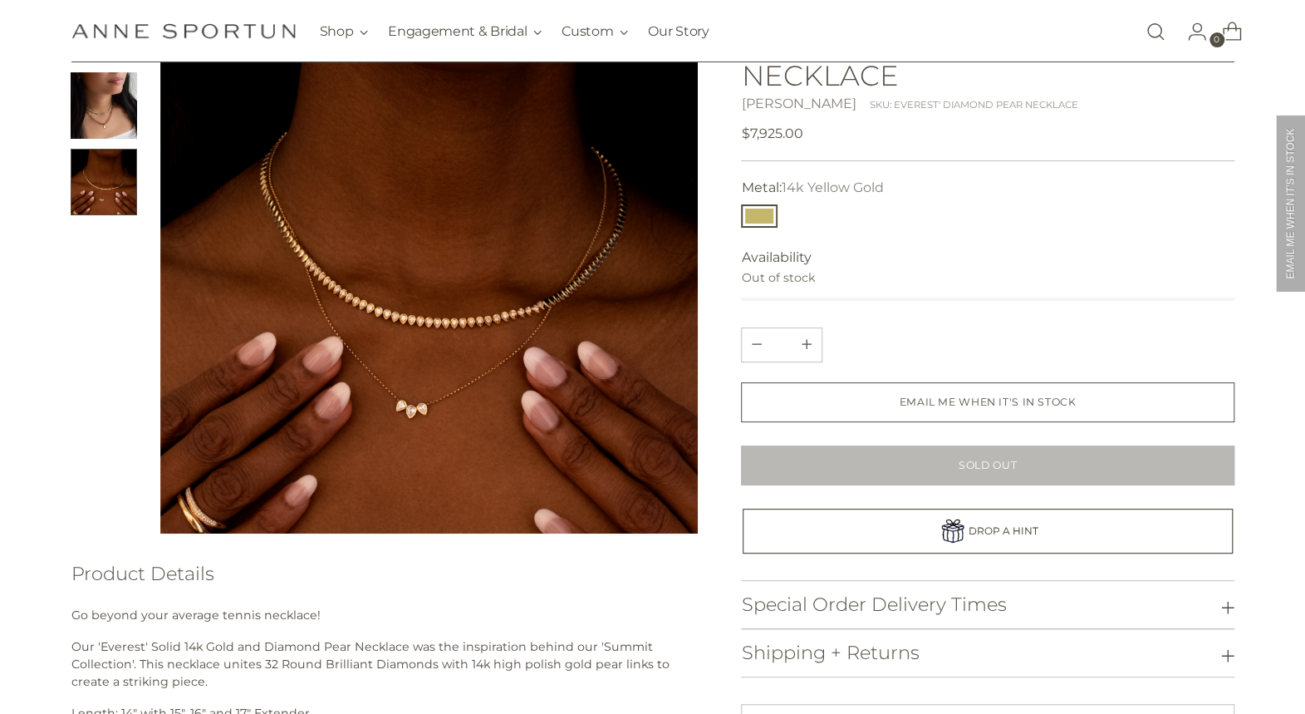
scroll to position [83, 0]
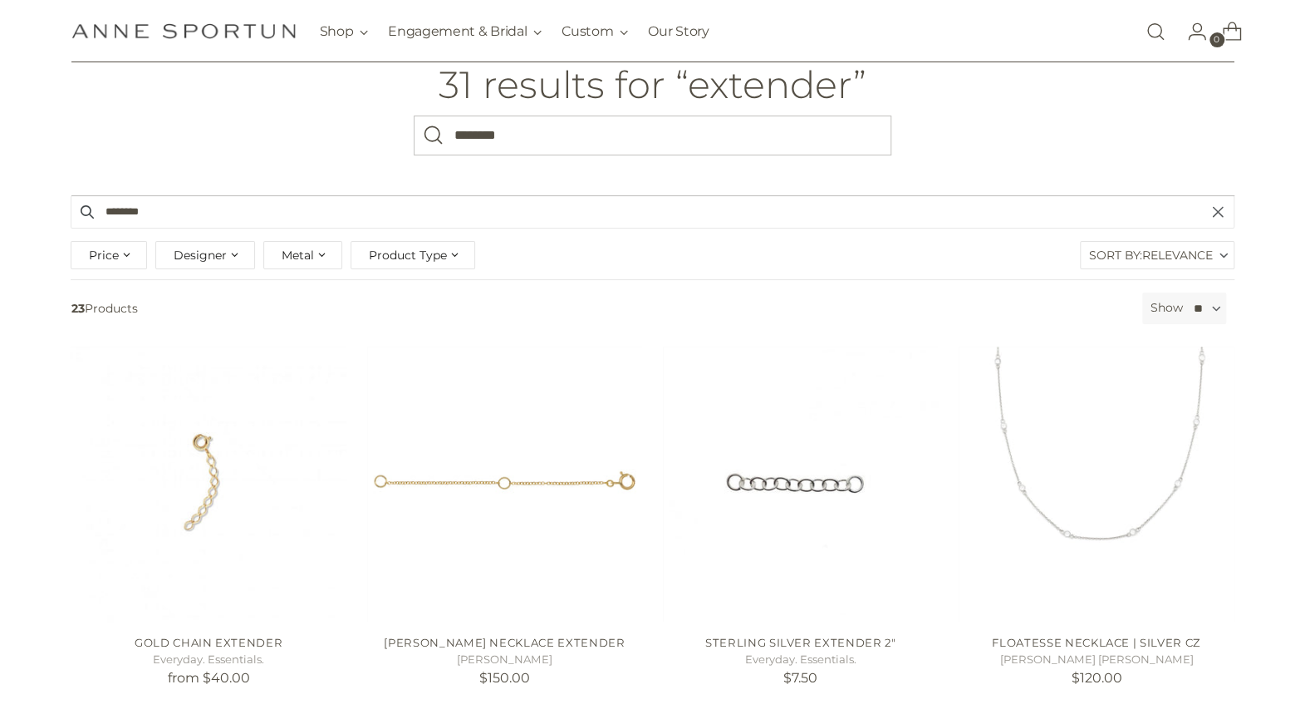
scroll to position [332, 0]
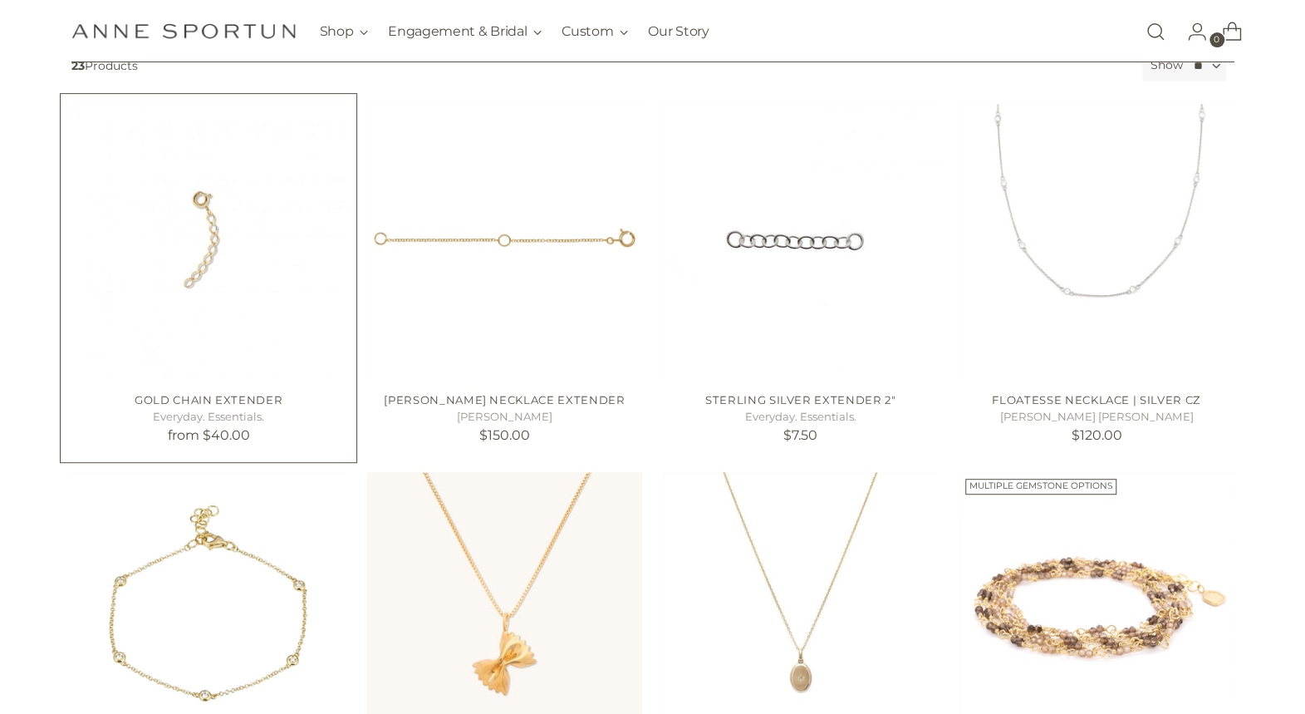
click at [0, 0] on img "Gold Chain Extender" at bounding box center [0, 0] width 0 height 0
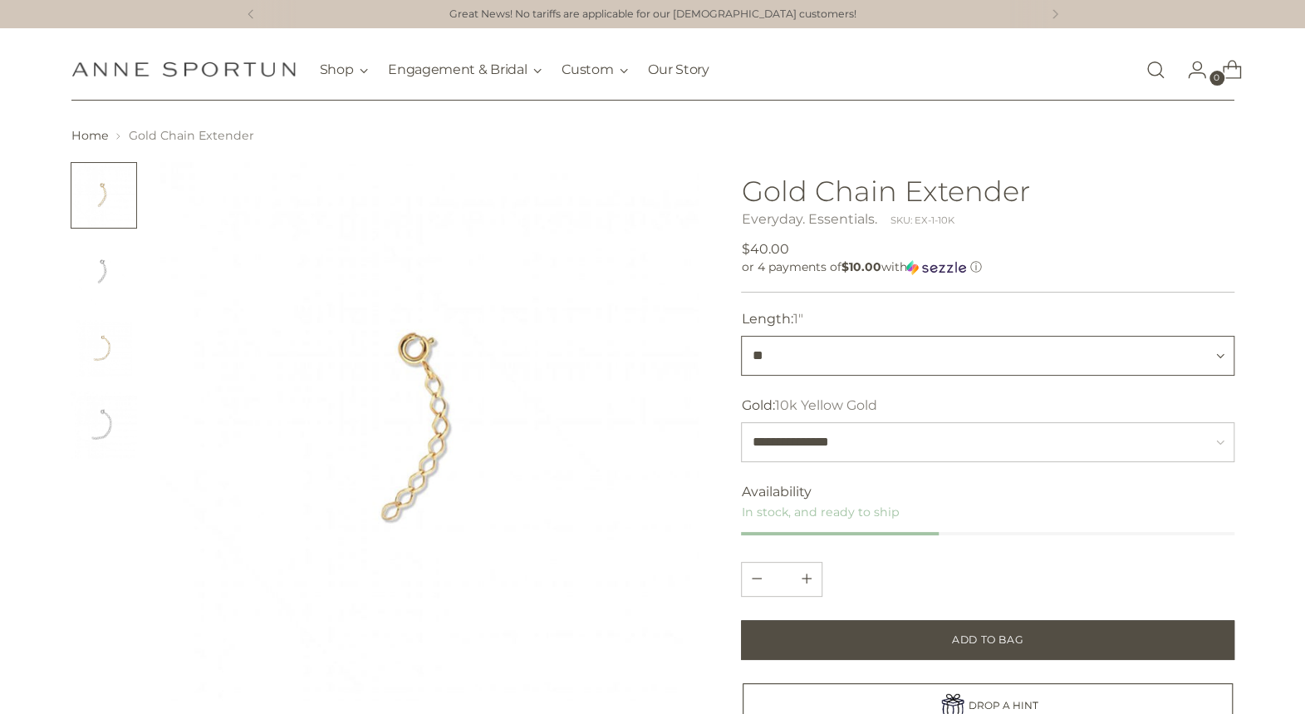
click at [775, 361] on select "** **" at bounding box center [987, 356] width 493 height 40
select select "**"
click at [741, 336] on select "** **" at bounding box center [987, 356] width 493 height 40
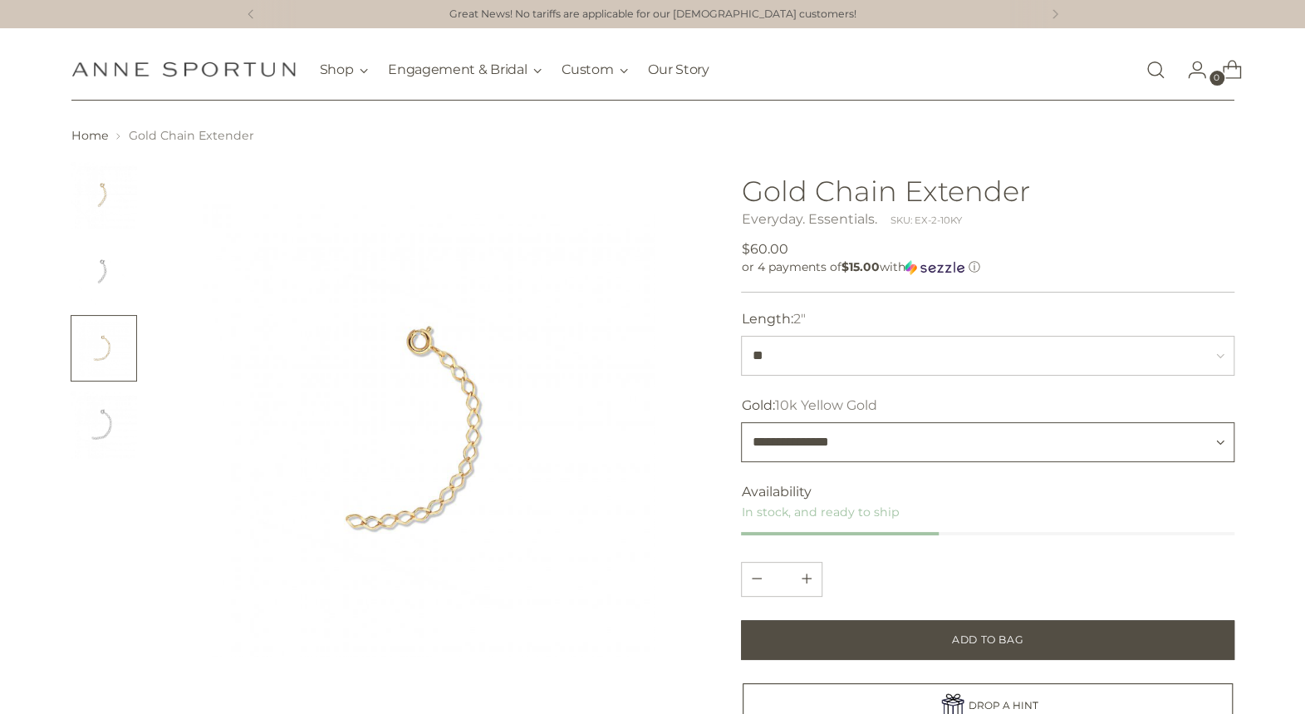
click at [803, 445] on select "**********" at bounding box center [987, 442] width 493 height 40
click at [741, 422] on select "**********" at bounding box center [987, 442] width 493 height 40
click at [773, 451] on select "**********" at bounding box center [987, 442] width 493 height 40
select select "**********"
click at [741, 422] on select "**********" at bounding box center [987, 442] width 493 height 40
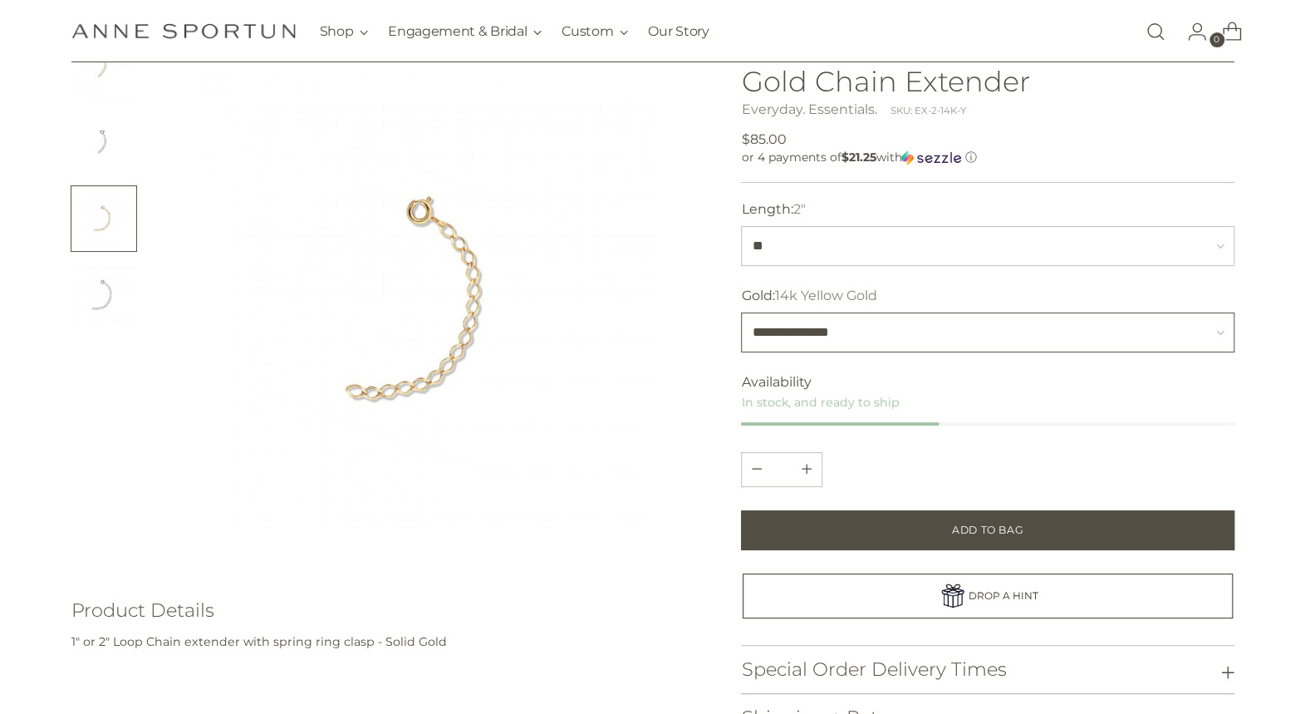
scroll to position [83, 0]
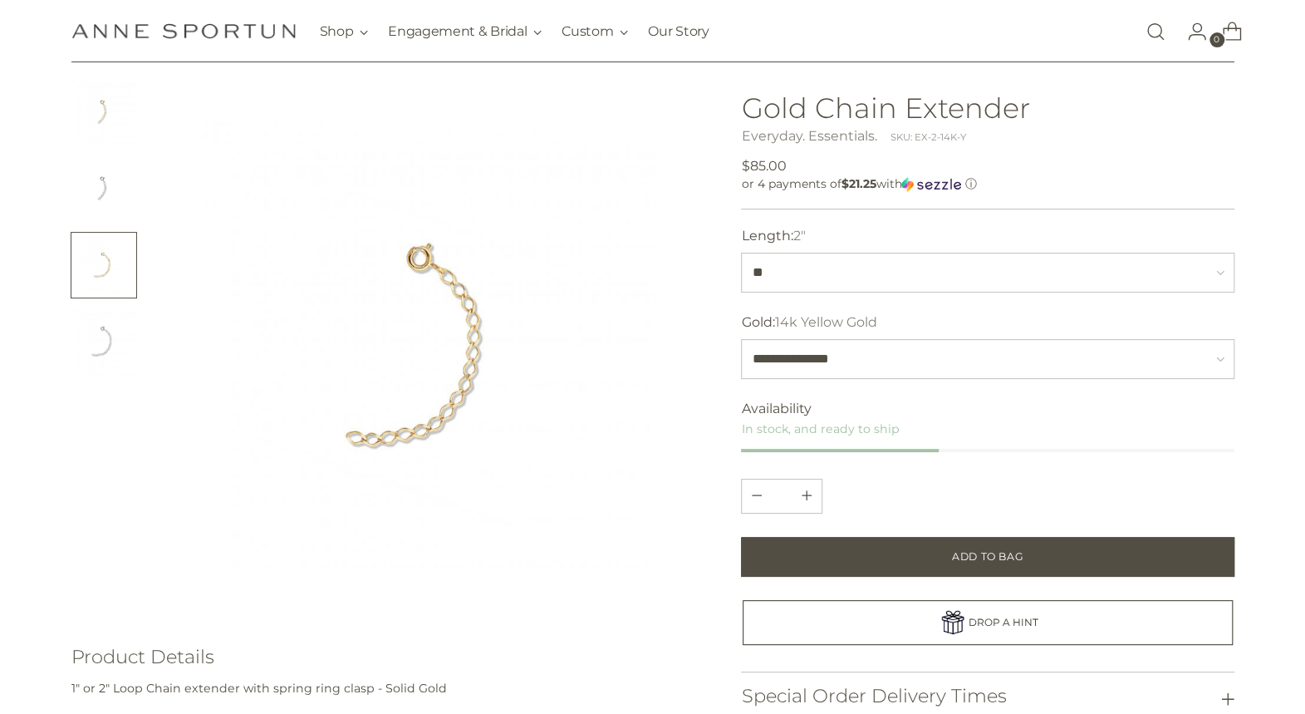
click at [463, 385] on img at bounding box center [428, 347] width 537 height 537
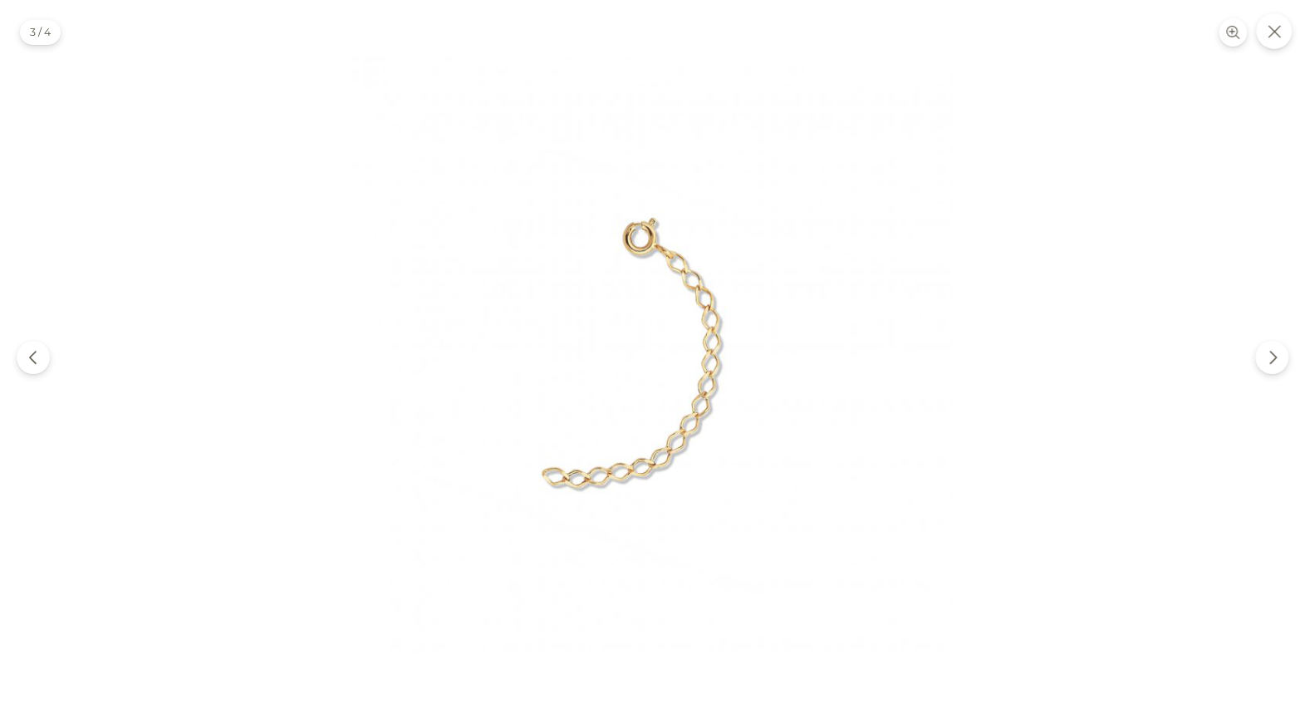
click at [678, 427] on img at bounding box center [653, 357] width 714 height 714
click at [1276, 356] on icon "Next" at bounding box center [1272, 357] width 7 height 14
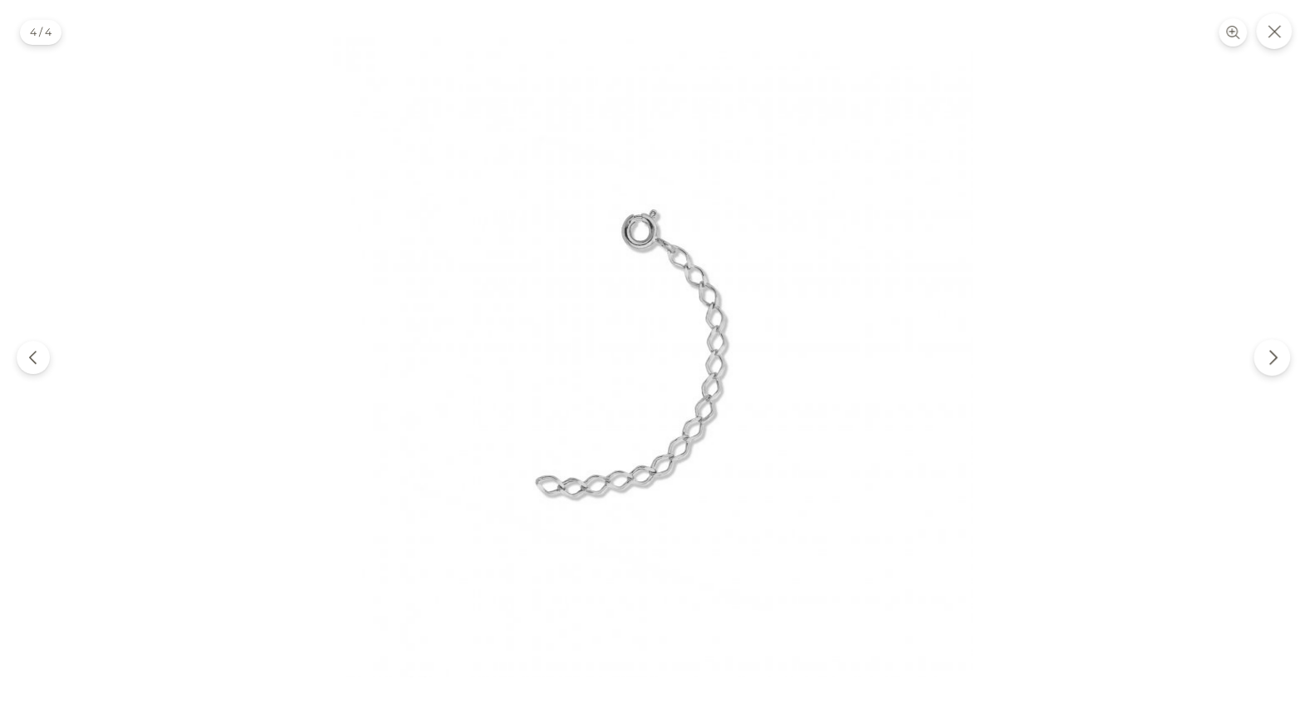
click at [1276, 356] on icon "Next" at bounding box center [1272, 357] width 7 height 14
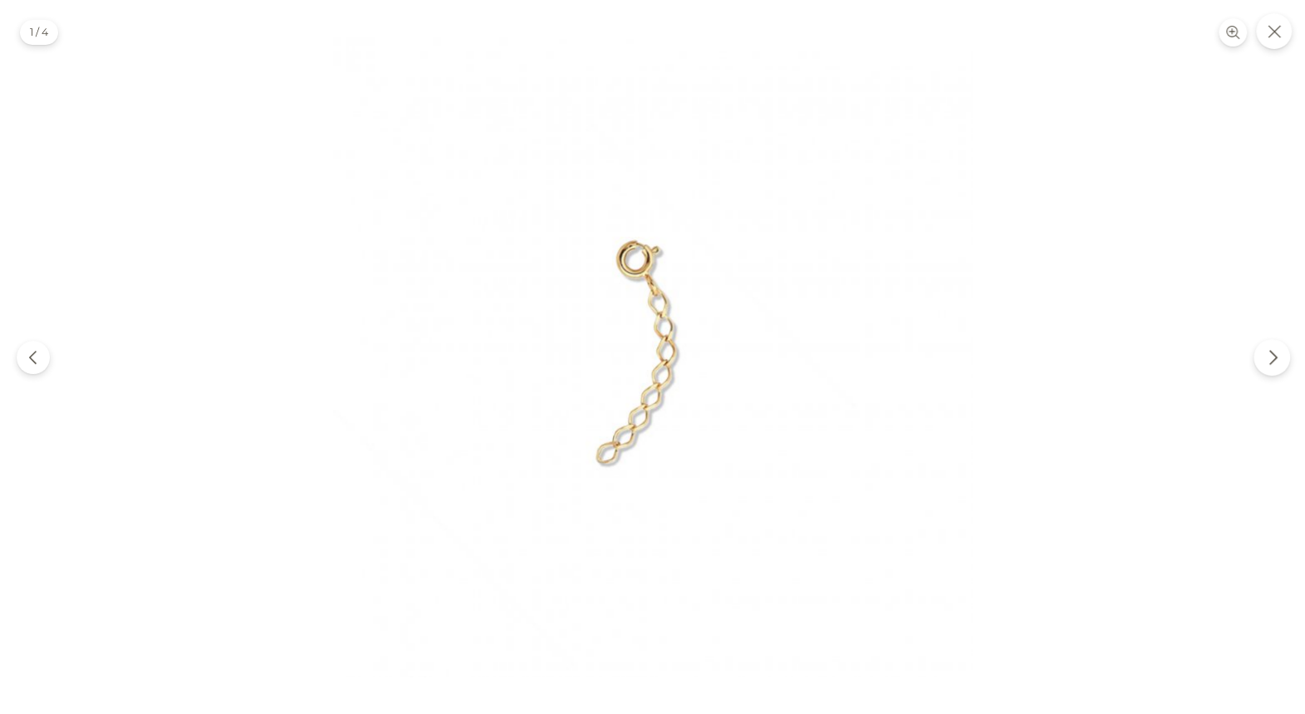
click at [1276, 356] on icon "Next" at bounding box center [1272, 357] width 7 height 14
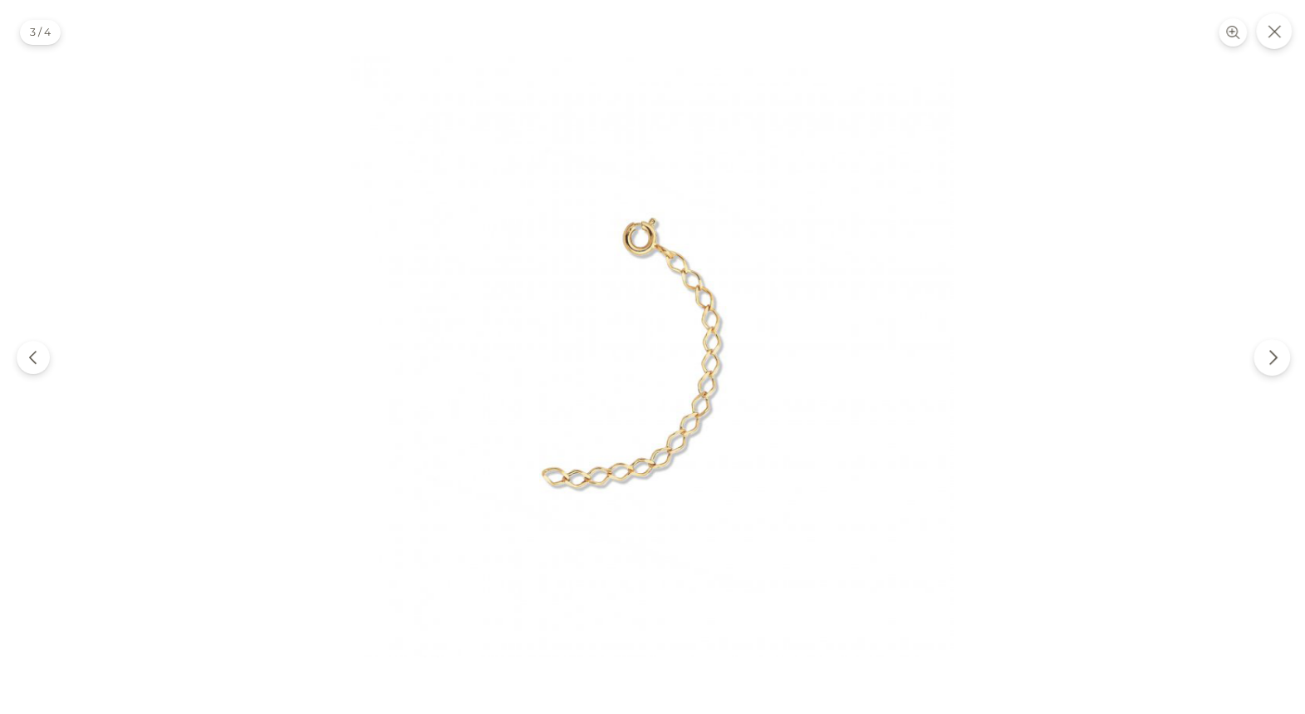
click at [1276, 356] on icon "Next" at bounding box center [1272, 357] width 7 height 14
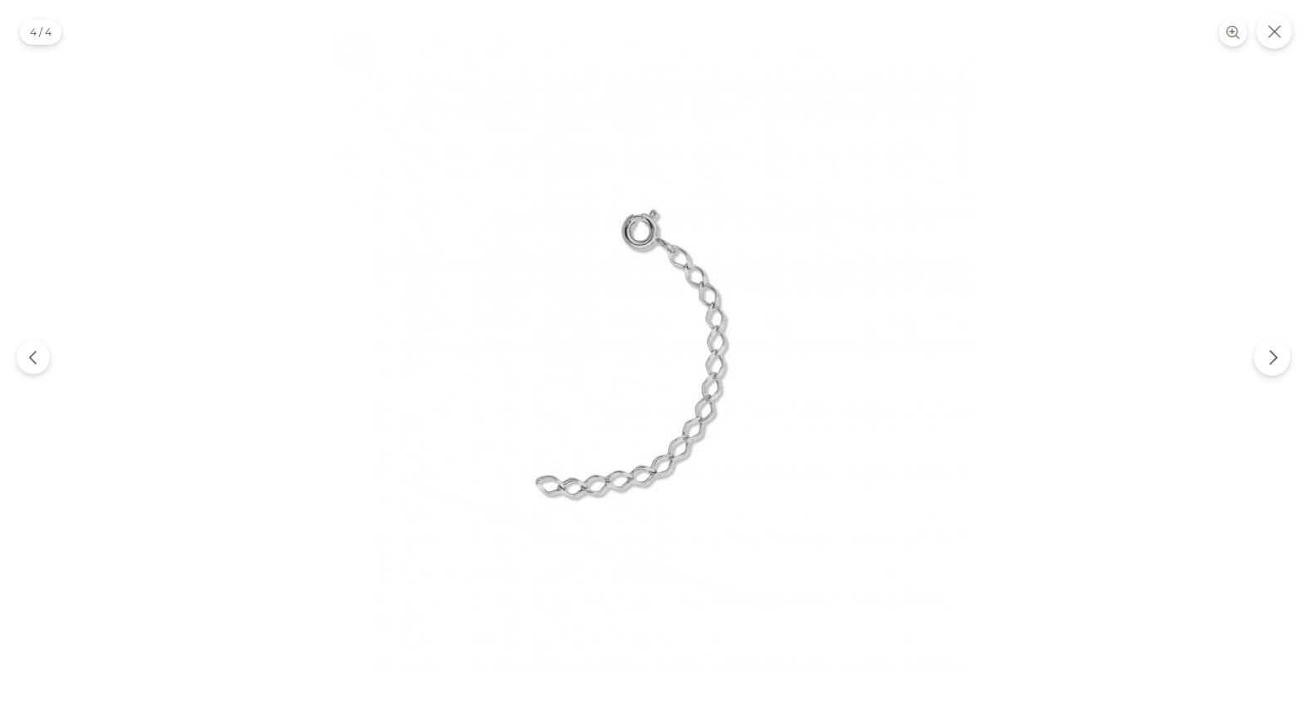
click at [1276, 356] on icon "Next" at bounding box center [1272, 357] width 7 height 14
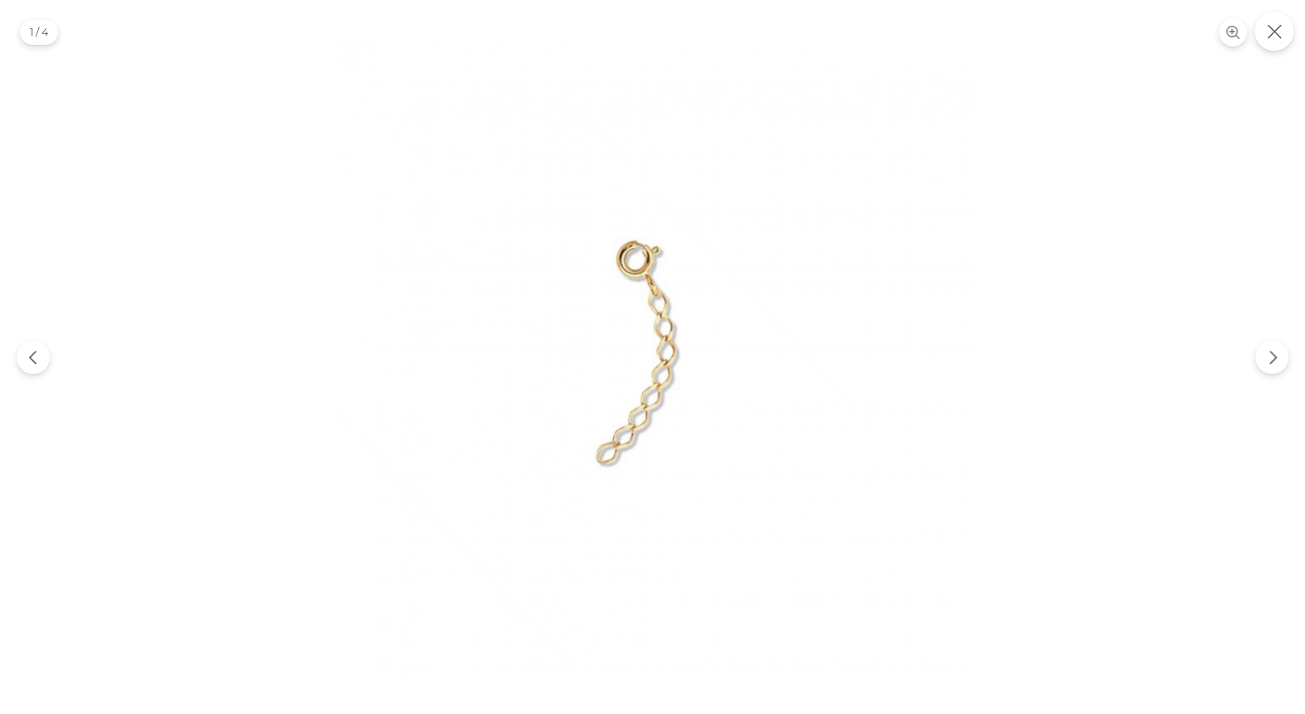
click at [1283, 35] on button "Close" at bounding box center [1273, 31] width 39 height 39
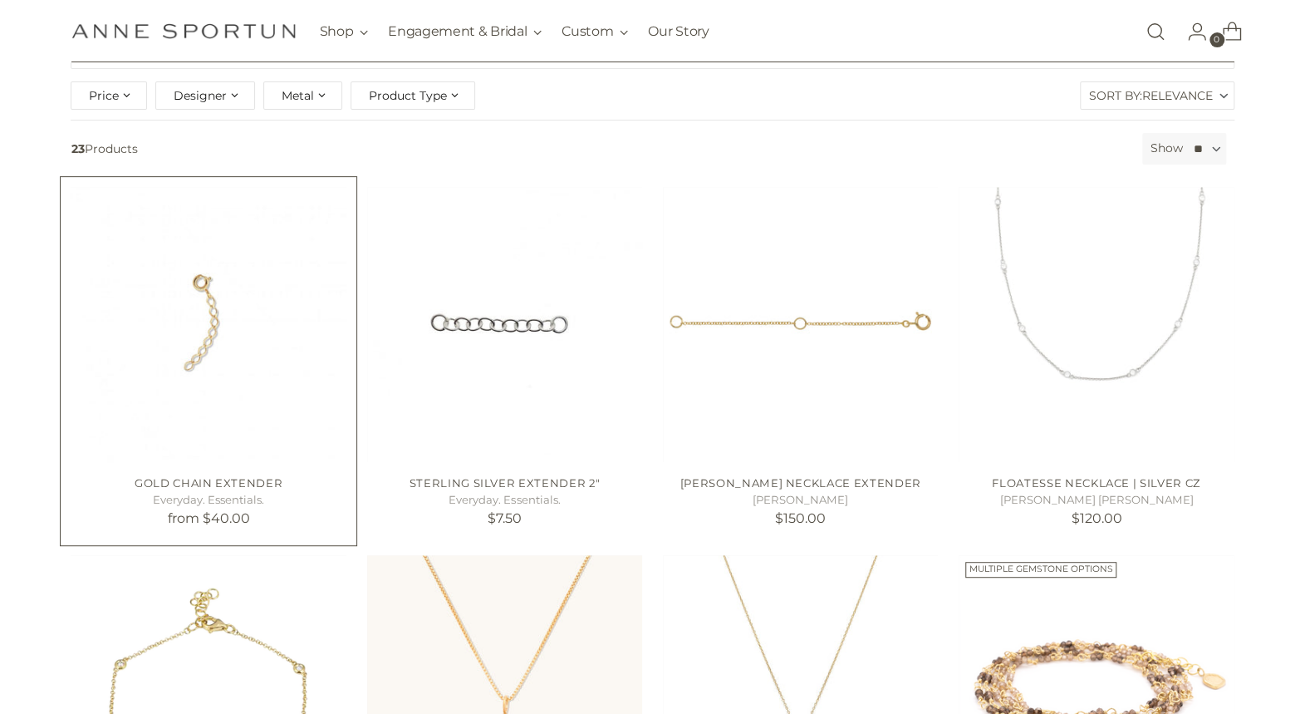
scroll to position [332, 0]
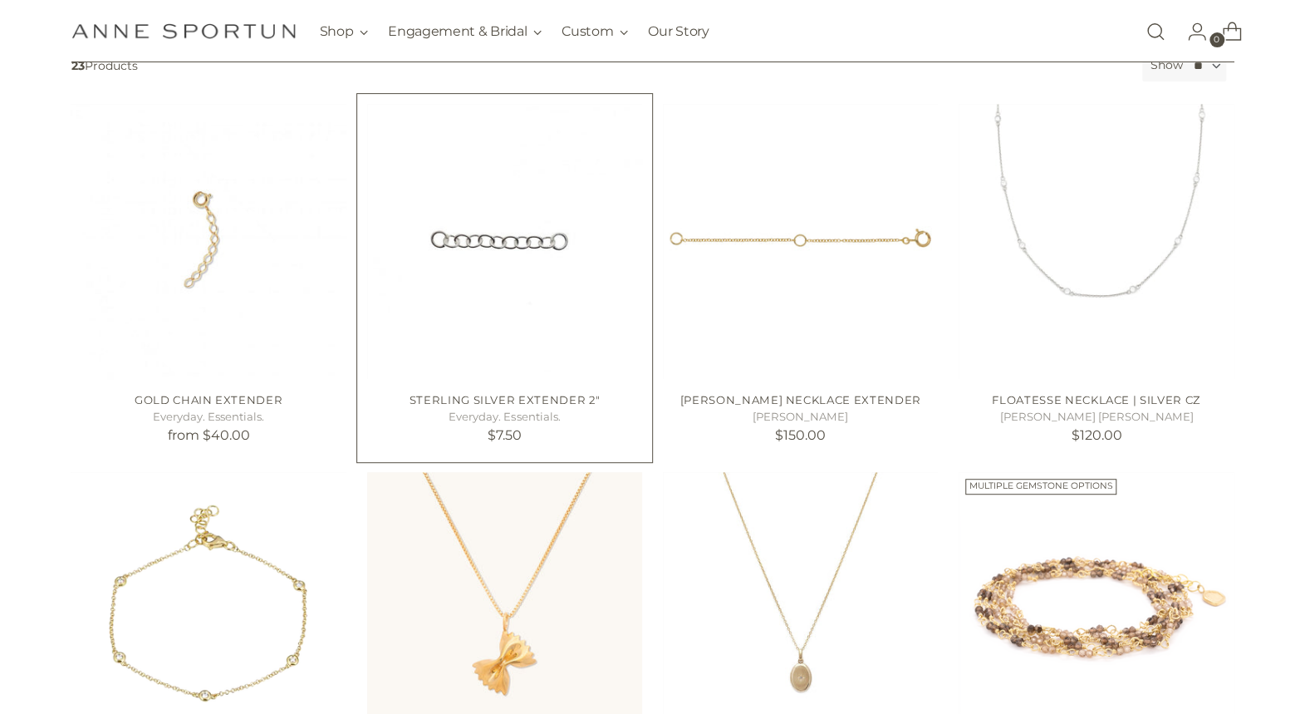
click at [479, 258] on img "Sterling Silver Extender 2" at bounding box center [504, 241] width 275 height 275
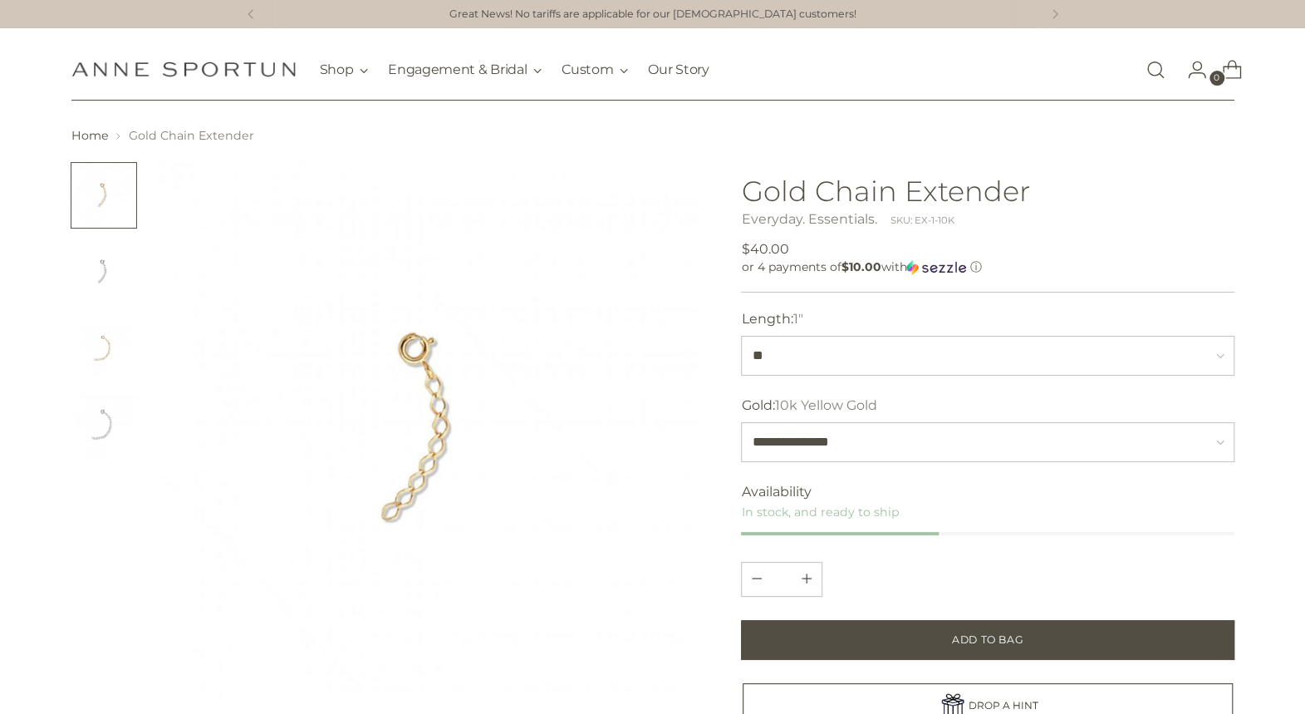
click at [96, 269] on img "Change image to image 2" at bounding box center [104, 271] width 66 height 66
click at [87, 385] on ul at bounding box center [104, 310] width 66 height 296
click at [100, 336] on img "Change image to image 3" at bounding box center [104, 348] width 66 height 66
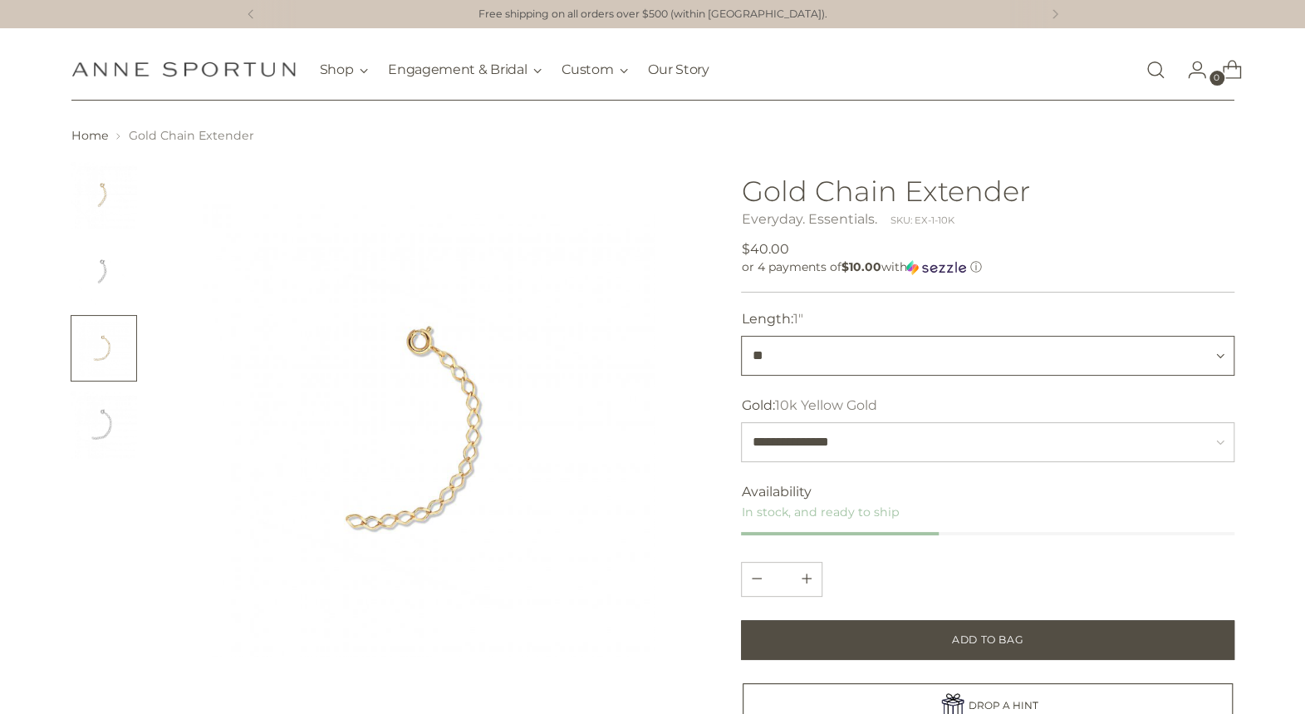
click at [937, 361] on select "** **" at bounding box center [987, 356] width 493 height 40
select select "**"
click at [741, 336] on select "** **" at bounding box center [987, 356] width 493 height 40
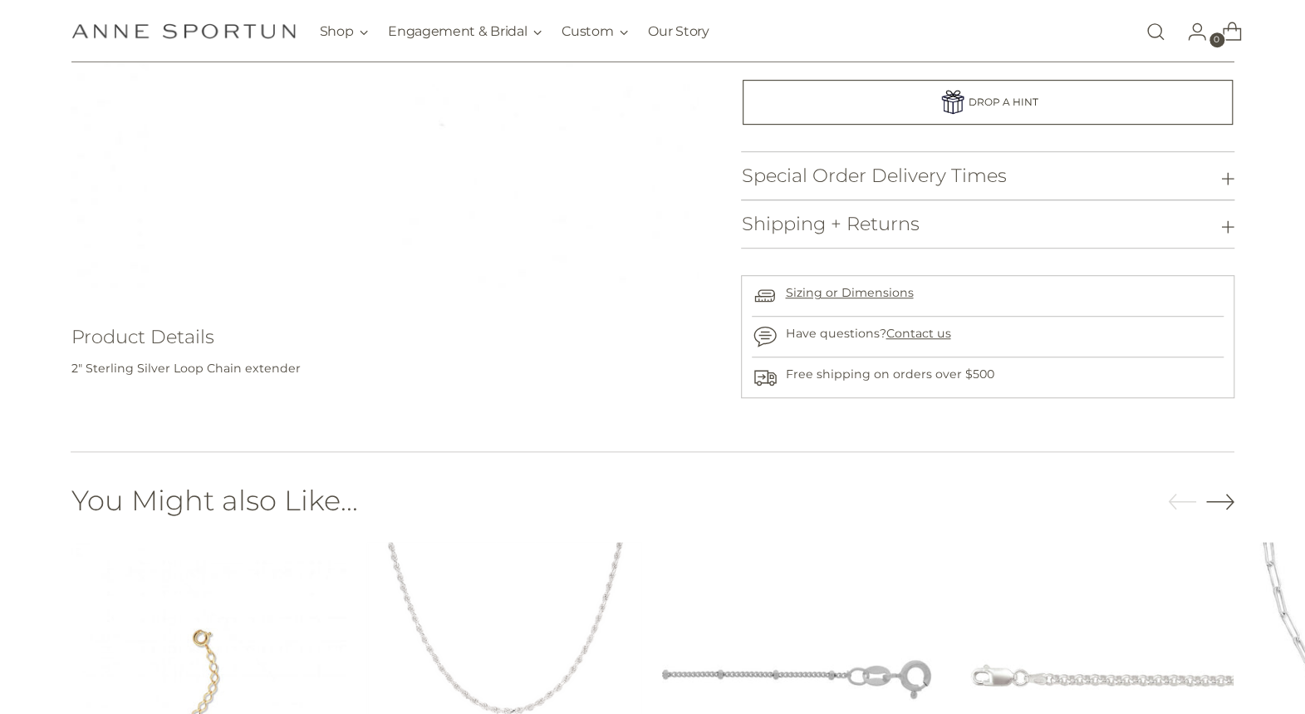
scroll to position [498, 0]
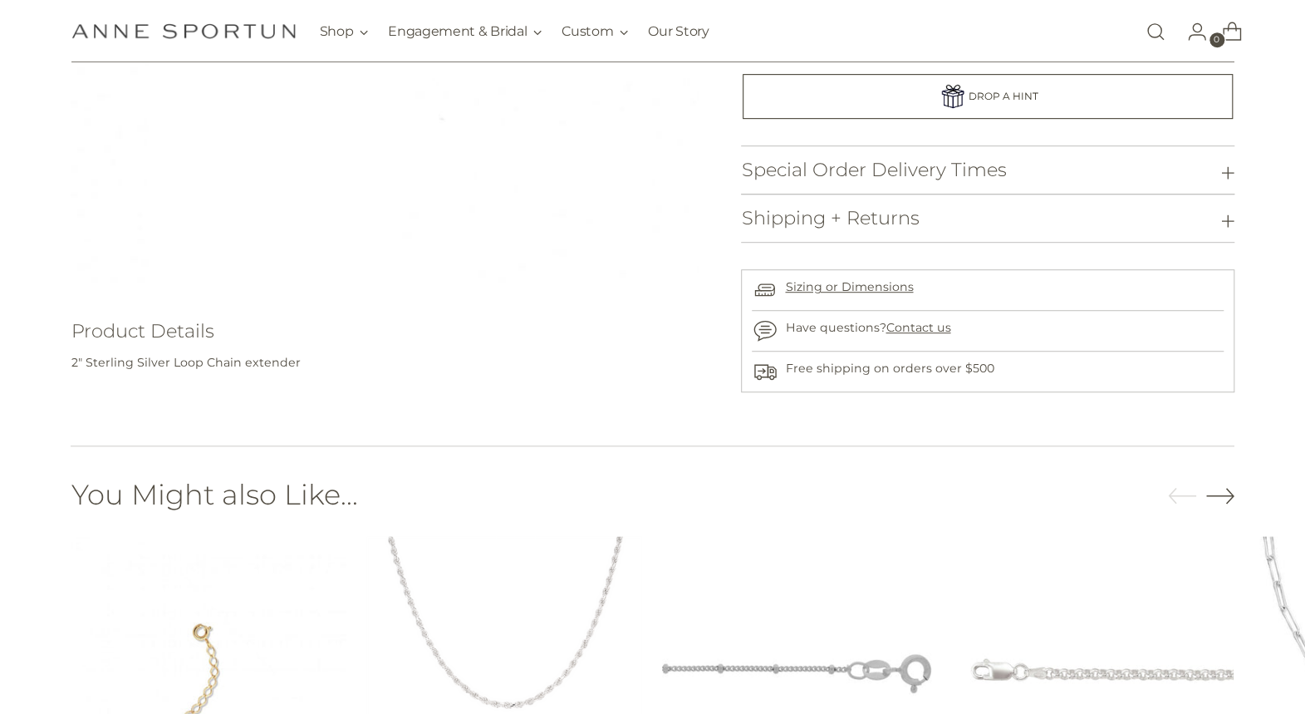
click at [864, 180] on h3 "Special Order Delivery Times" at bounding box center [873, 170] width 265 height 21
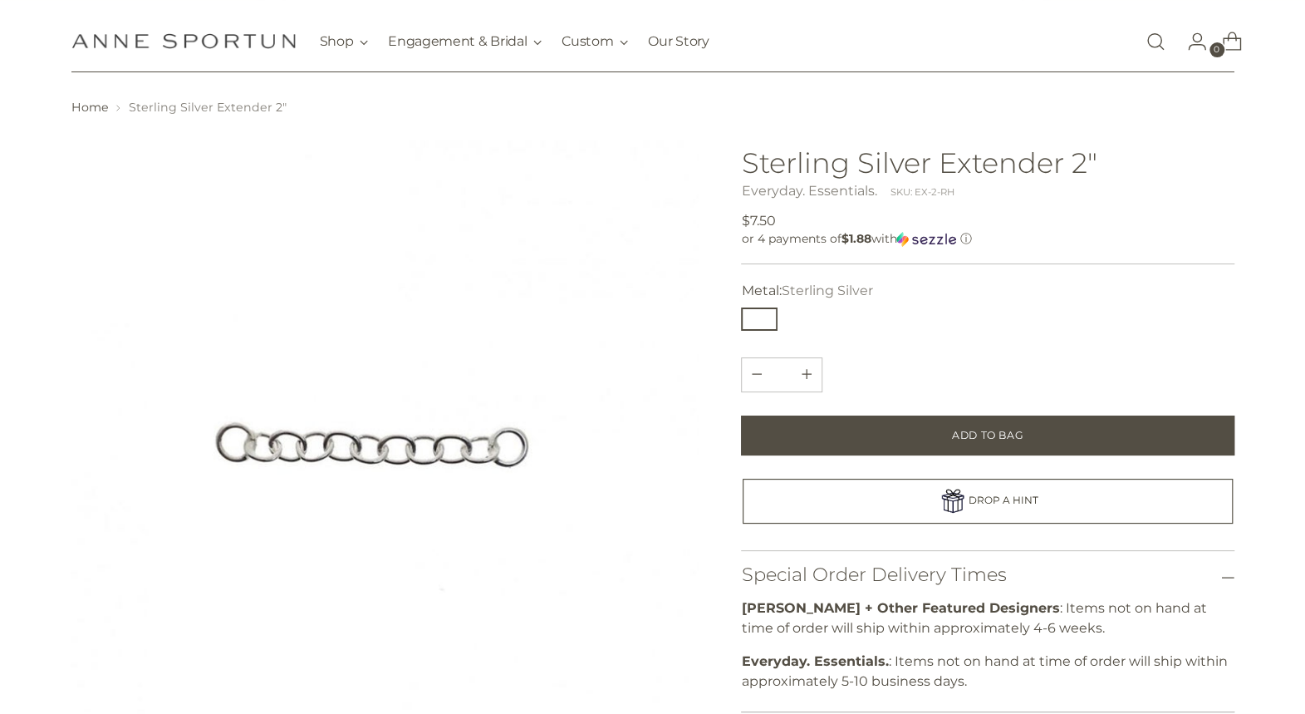
scroll to position [0, 0]
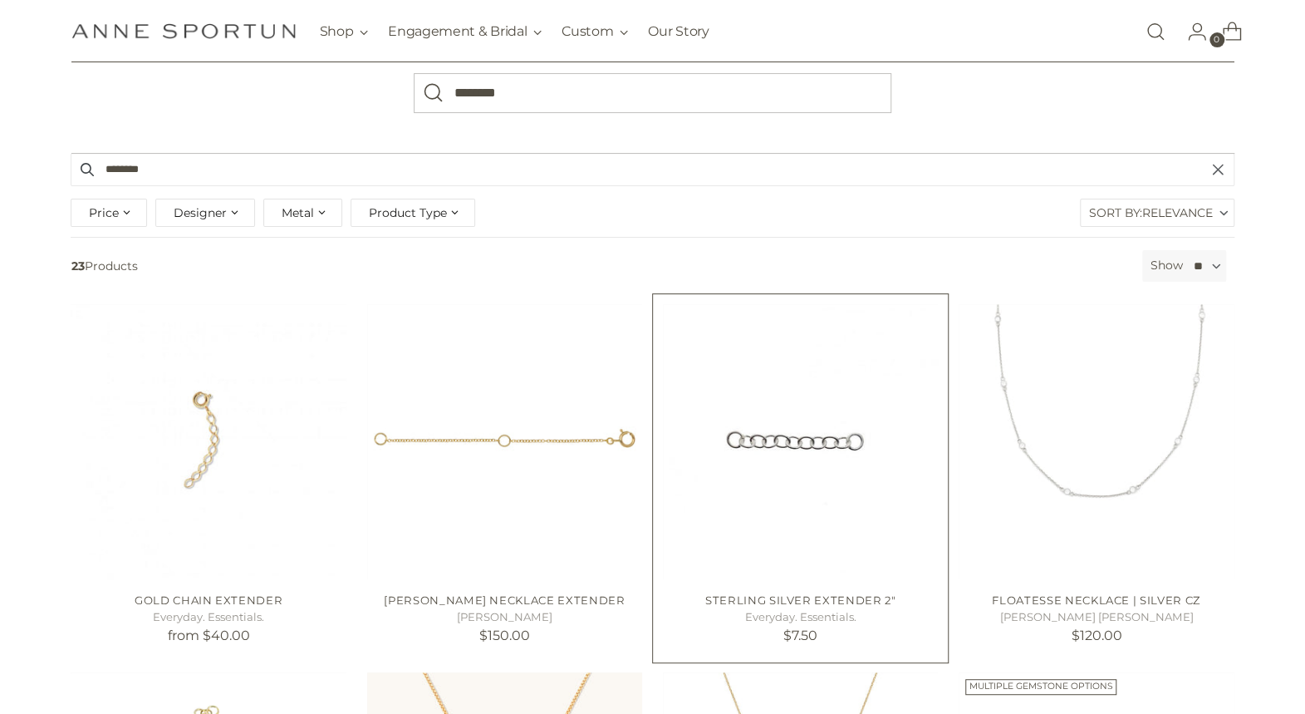
scroll to position [332, 0]
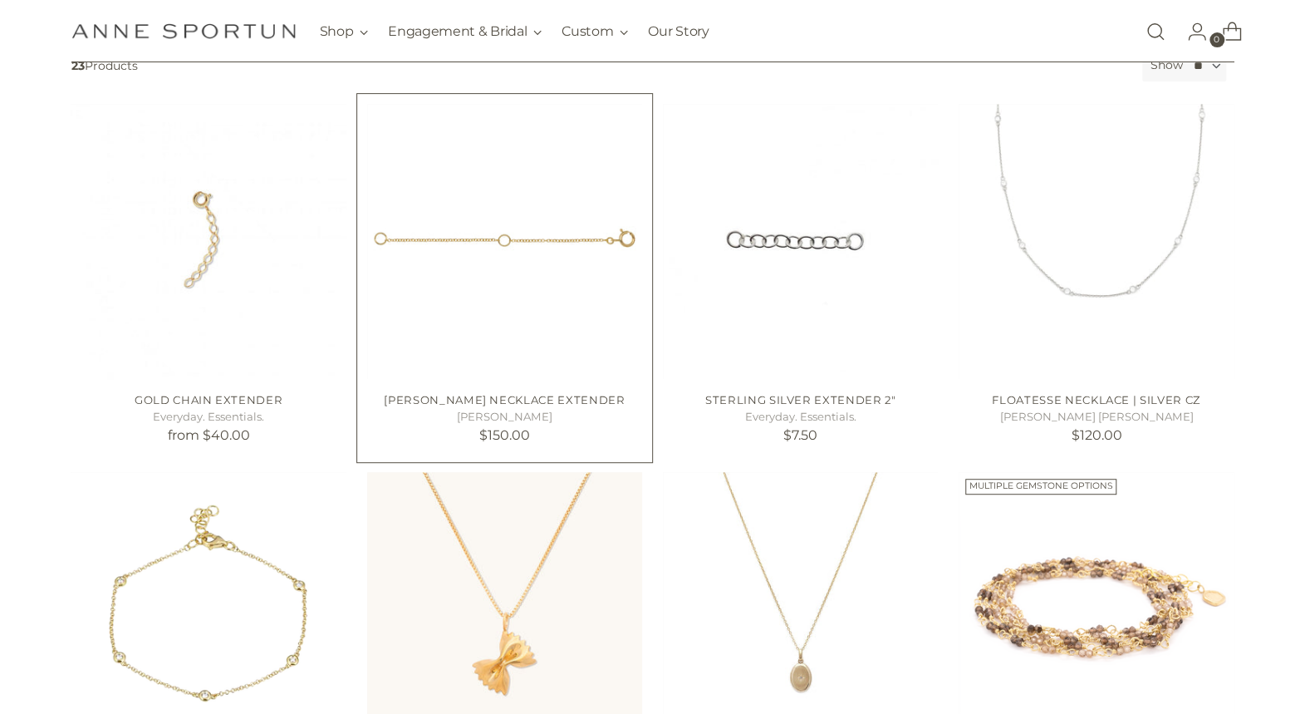
click at [0, 0] on img "Anne Sportun Necklace Extender" at bounding box center [0, 0] width 0 height 0
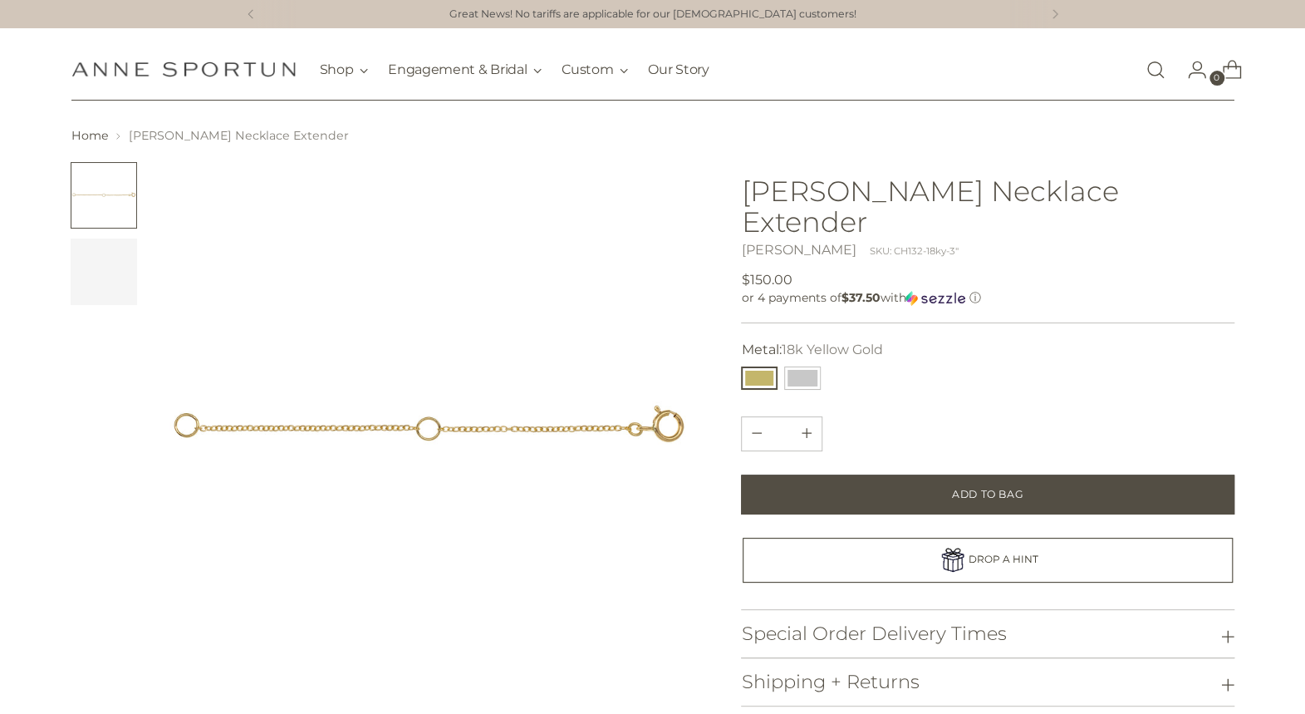
click at [101, 284] on div "Change image to image 2" at bounding box center [104, 271] width 66 height 66
click at [763, 366] on button "18k Yellow Gold" at bounding box center [759, 377] width 37 height 23
click at [754, 366] on button "18k Yellow Gold" at bounding box center [759, 377] width 37 height 23
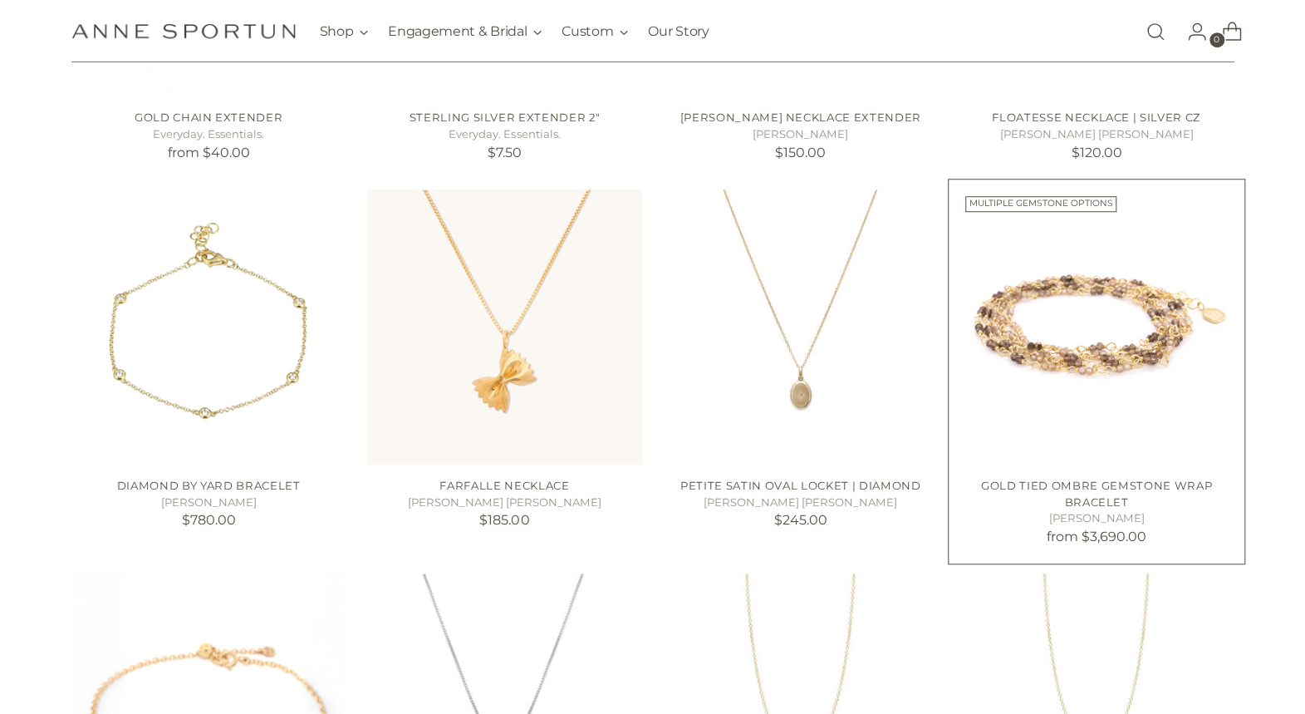
scroll to position [748, 0]
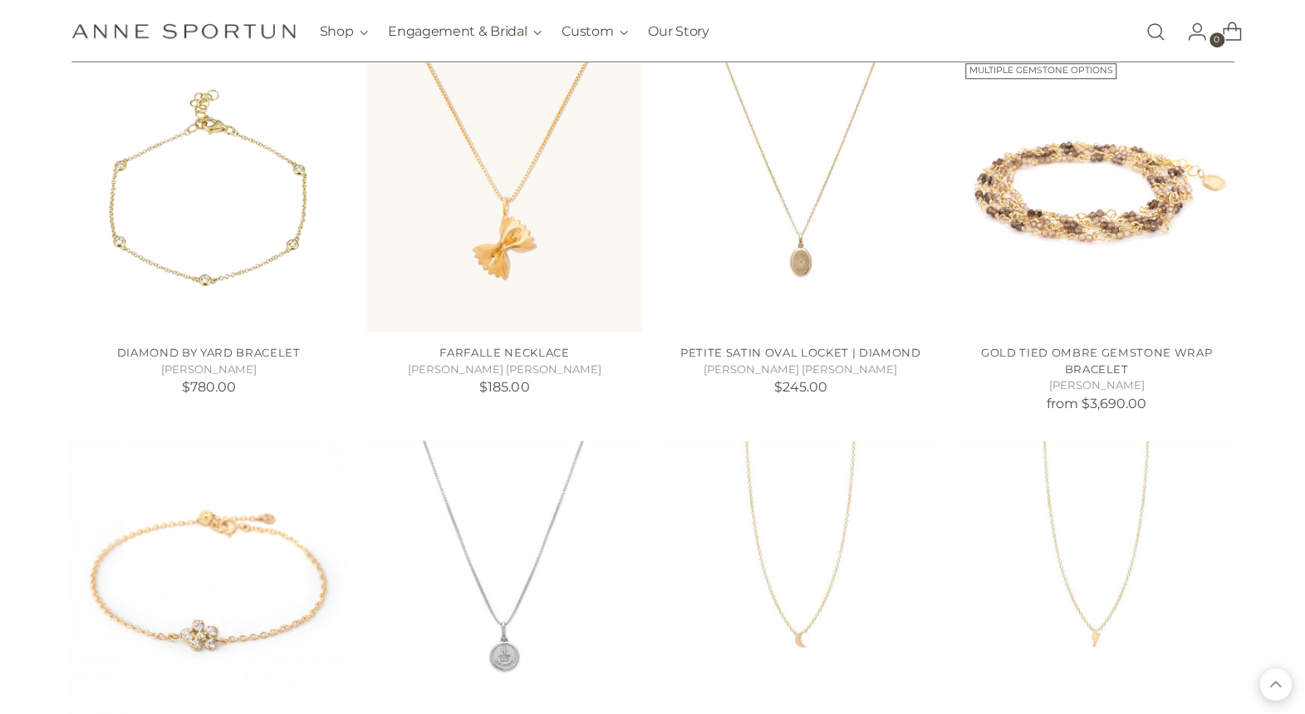
click at [987, 35] on div "[PERSON_NAME] Fine Jewellery Shop Gift Guide New & Fresh In-Stock & Ready to Sh…" at bounding box center [652, 31] width 1163 height 62
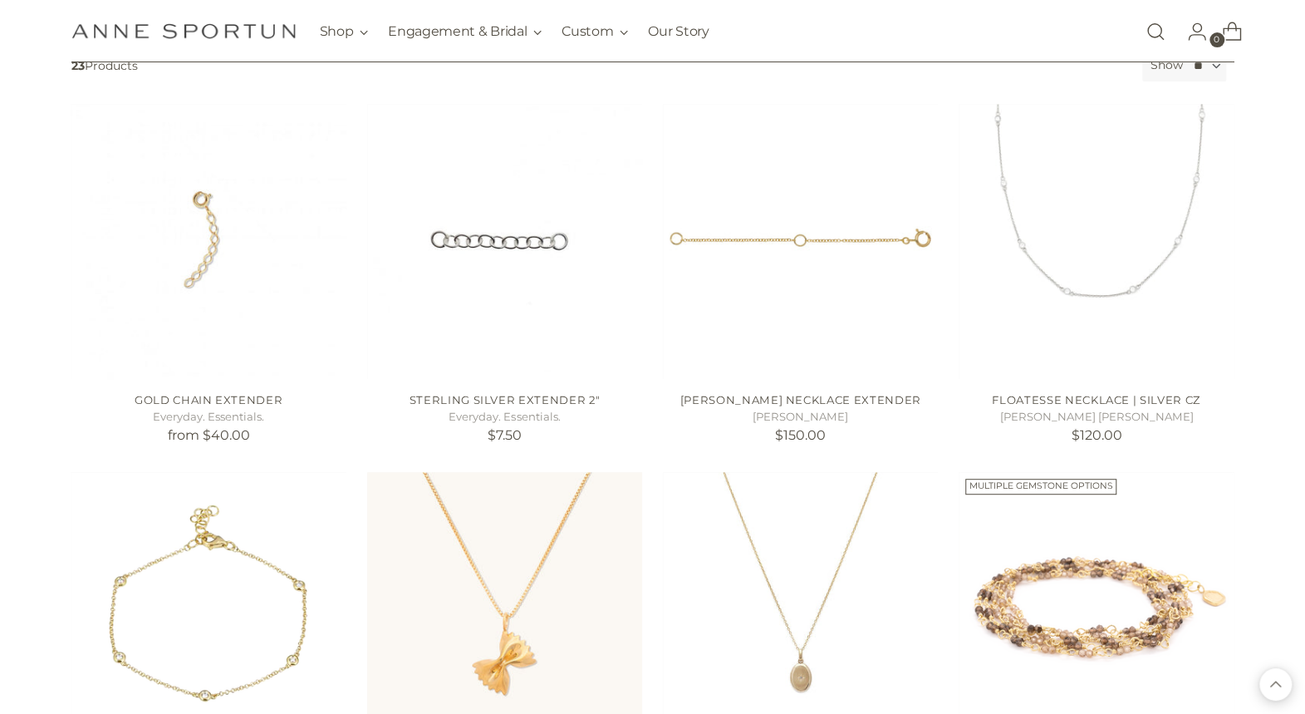
scroll to position [0, 0]
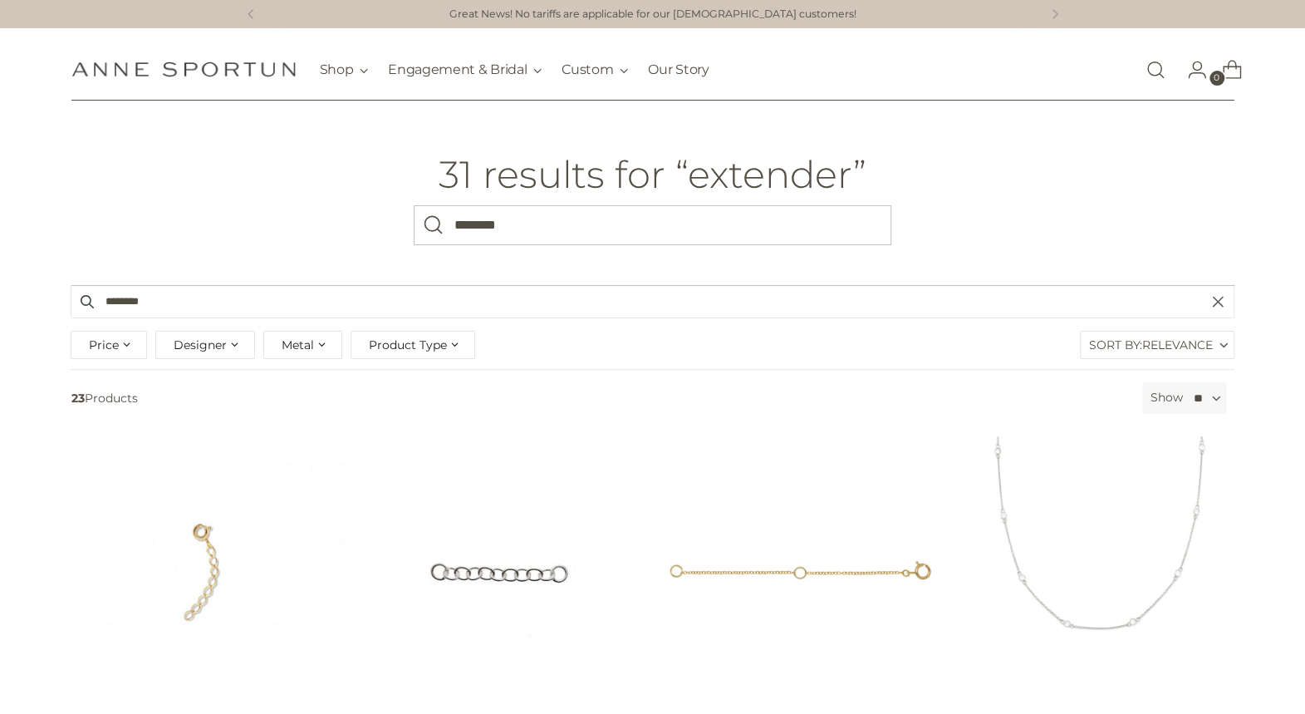
click at [184, 200] on header "31 results for “extender” What are you looking for? ********" at bounding box center [652, 193] width 1249 height 184
